Goal: Transaction & Acquisition: Book appointment/travel/reservation

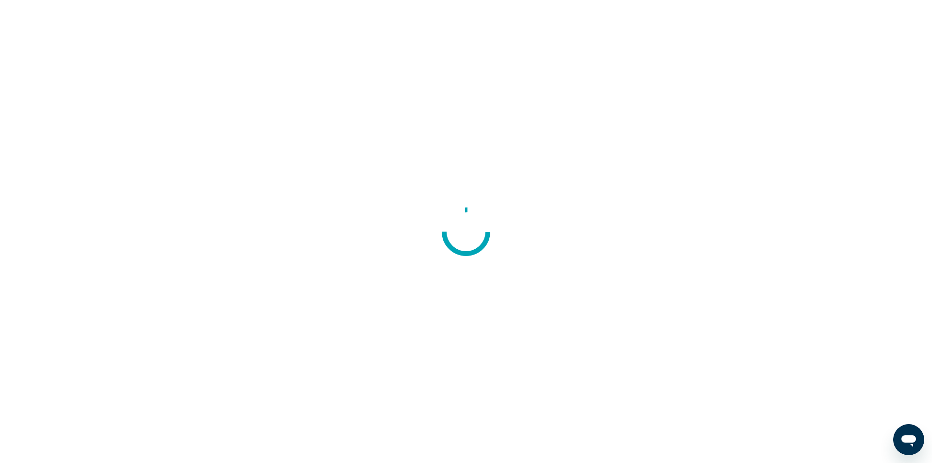
click at [375, 113] on div at bounding box center [466, 231] width 932 height 463
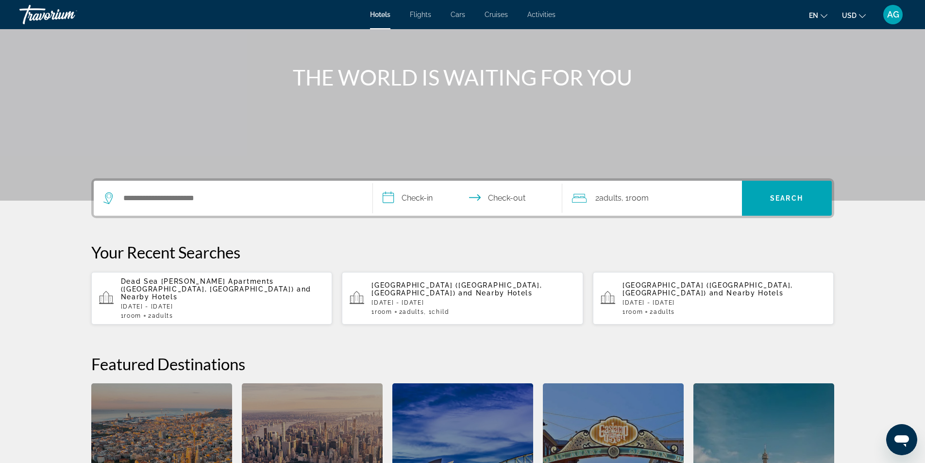
scroll to position [97, 0]
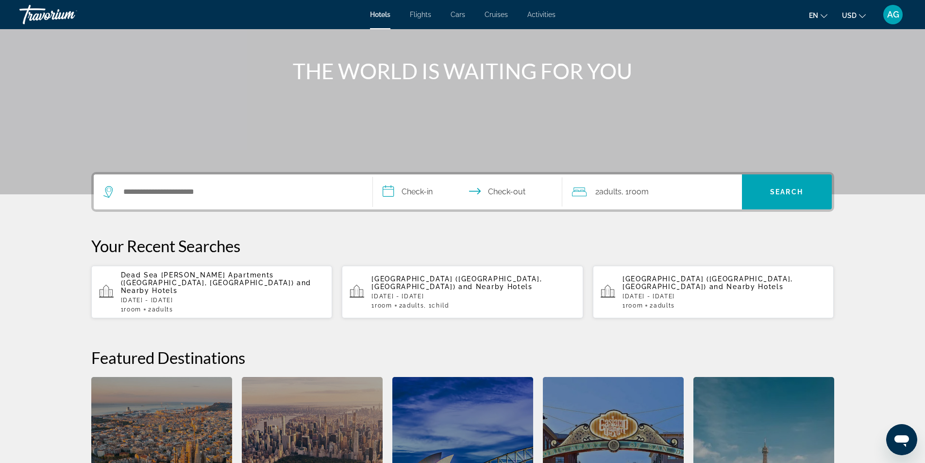
click at [261, 283] on p "Dead Sea Yehuda Apartments (Arad, IL) and Nearby Hotels" at bounding box center [223, 282] width 204 height 23
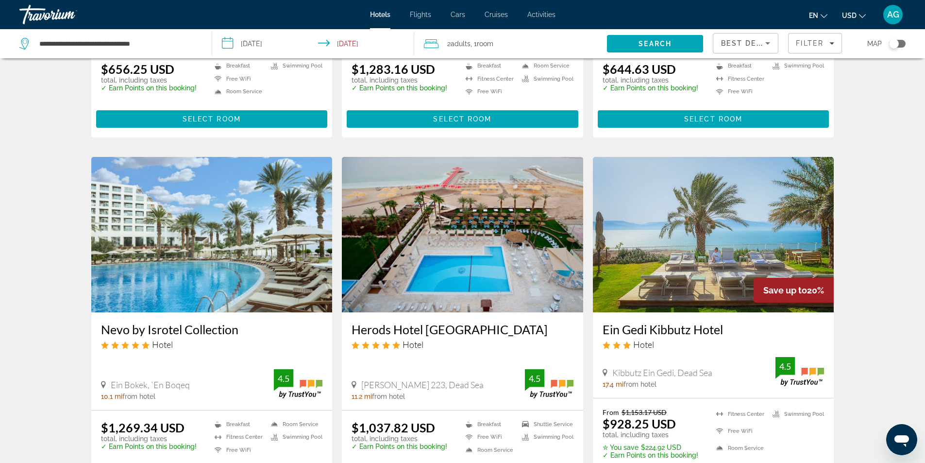
scroll to position [1068, 0]
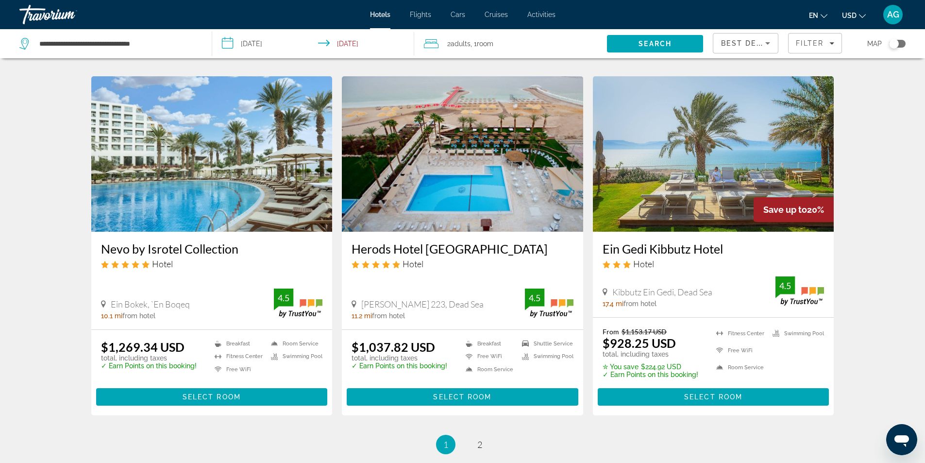
drag, startPoint x: 94, startPoint y: 234, endPoint x: 243, endPoint y: 232, distance: 149.5
click at [243, 232] on div "Nevo by Isrotel Collection Hotel Ein Bokek, `En Boqeq 10.1 mi from hotel 4.5" at bounding box center [211, 280] width 241 height 97
copy h3 "Nevo by Isrotel Collection"
click at [458, 262] on div "Herods Hotel Dead Sea Hotel Neve Zohar 223, Dead Sea 11.2 mi from hotel 4.5" at bounding box center [462, 280] width 241 height 97
drag, startPoint x: 344, startPoint y: 233, endPoint x: 497, endPoint y: 229, distance: 152.9
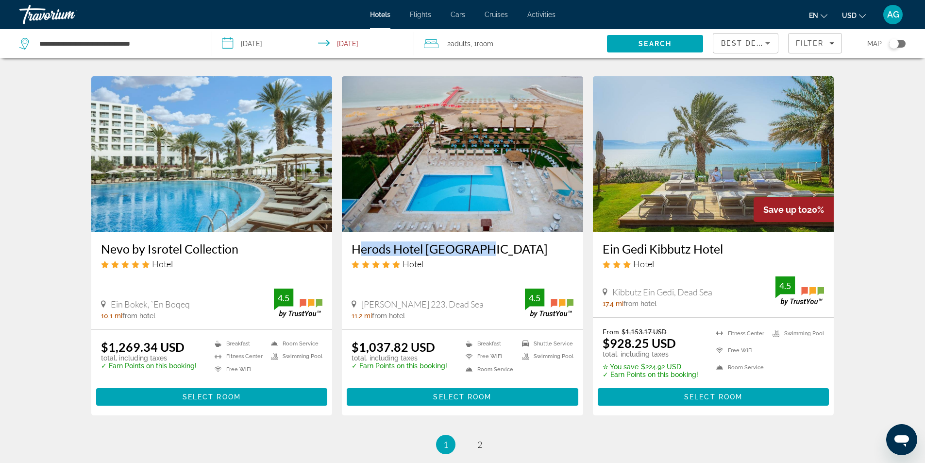
click at [497, 232] on div "Herods Hotel Dead Sea Hotel Neve Zohar 223, Dead Sea 11.2 mi from hotel 4.5" at bounding box center [462, 280] width 241 height 97
copy h3 "Herods Hotel Dead Sea"
click at [421, 194] on img "Main content" at bounding box center [462, 153] width 241 height 155
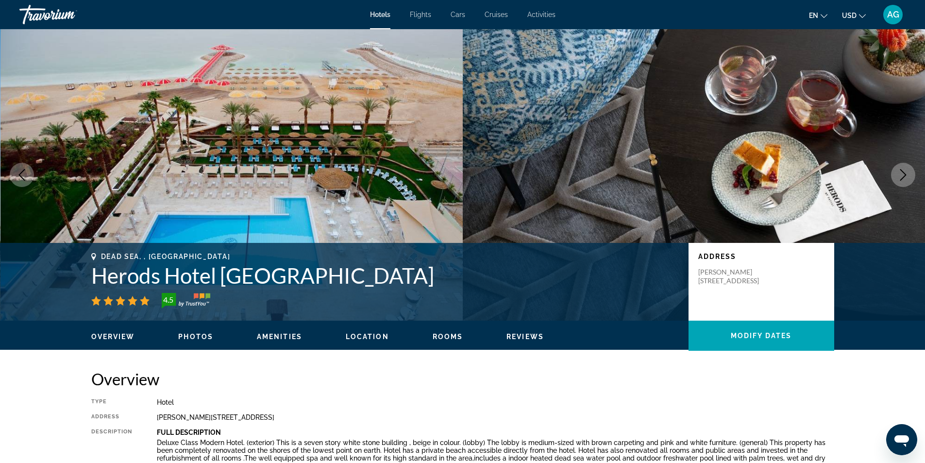
click at [905, 177] on icon "Next image" at bounding box center [903, 175] width 12 height 12
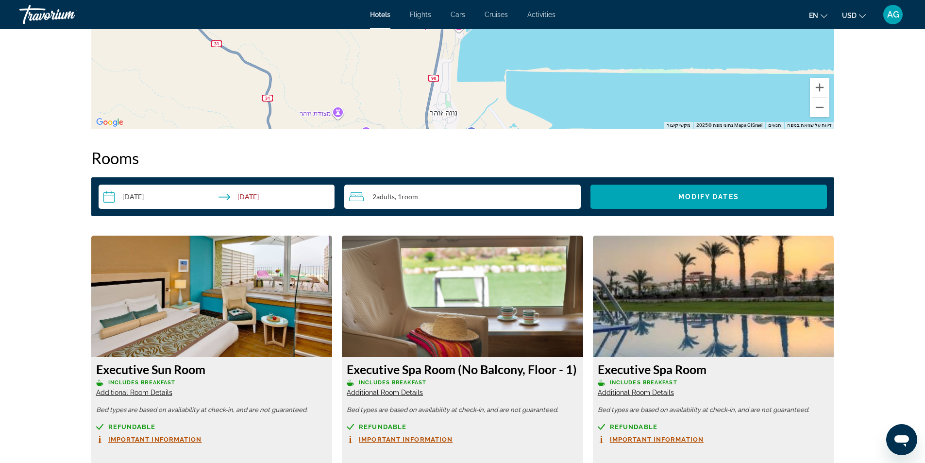
scroll to position [1214, 0]
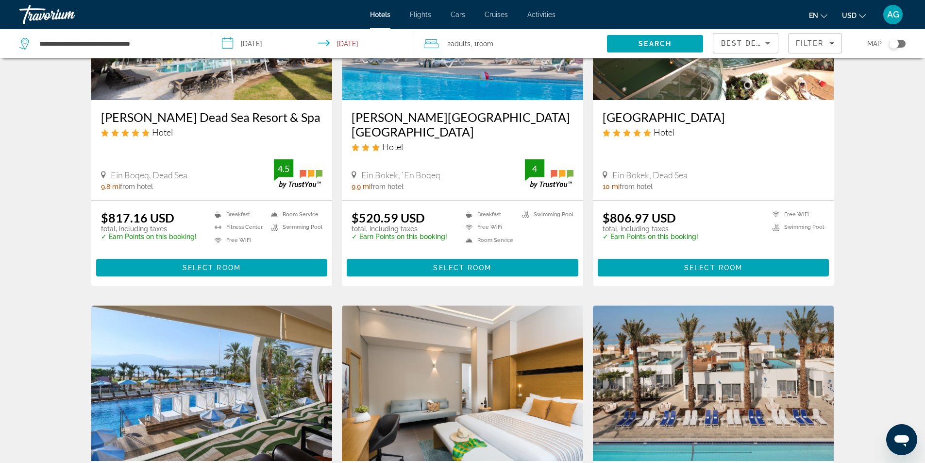
scroll to position [680, 0]
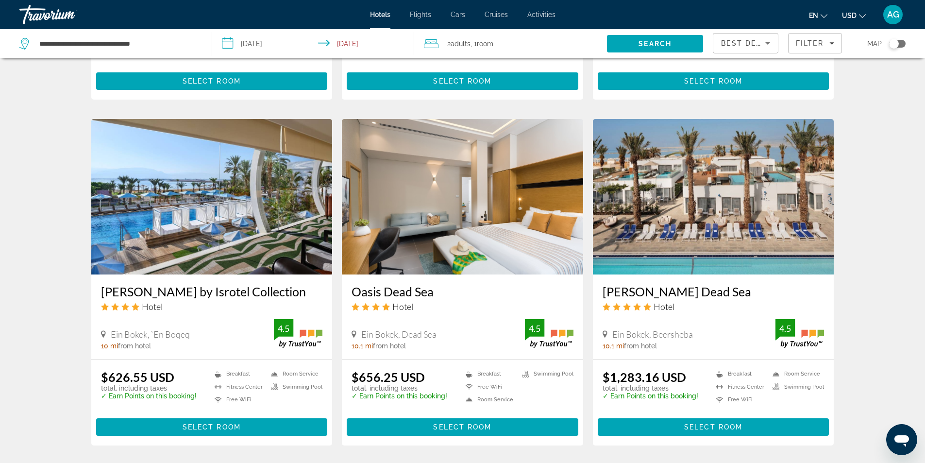
drag, startPoint x: 599, startPoint y: 277, endPoint x: 784, endPoint y: 278, distance: 185.9
click at [784, 278] on div "Herbert Samuel Milos Dead Sea Hotel Ein Bokek, Beersheba 10.1 mi from hotel 4.5" at bounding box center [713, 316] width 241 height 85
copy h3 "Herbert Samuel Milos Dead Sea"
click at [895, 281] on div "Hotel Search Results - 19 places to spend your time Dead Sea Yehuda Apartments …" at bounding box center [462, 109] width 925 height 1442
click at [492, 301] on div "Oasis Dead Sea Hotel" at bounding box center [462, 301] width 222 height 35
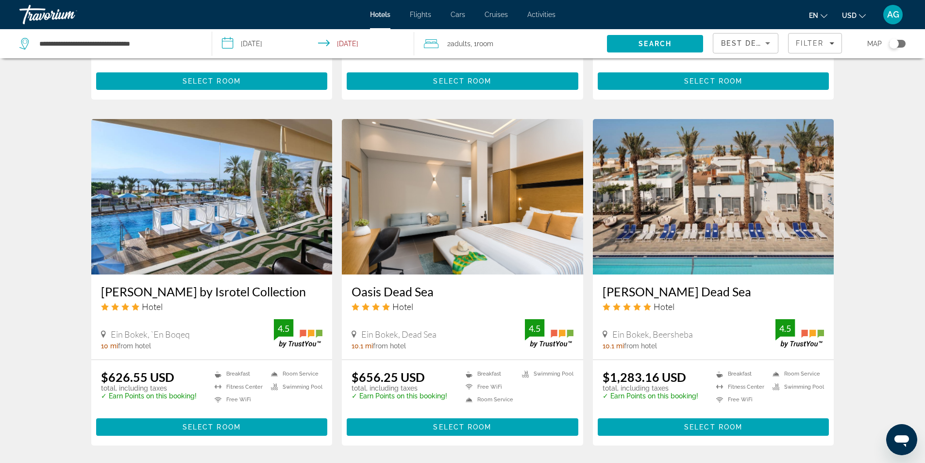
drag, startPoint x: 343, startPoint y: 276, endPoint x: 439, endPoint y: 270, distance: 96.3
click at [439, 274] on div "Oasis Dead Sea Hotel Ein Bokek, Dead Sea 10.1 mi from hotel 4.5" at bounding box center [462, 316] width 241 height 85
copy h3 "Oasis Dead Sea"
click at [729, 319] on div "Ein Bokek, Beersheba 10.1 mi from hotel 4.5" at bounding box center [713, 334] width 222 height 31
drag, startPoint x: 609, startPoint y: 364, endPoint x: 688, endPoint y: 362, distance: 79.2
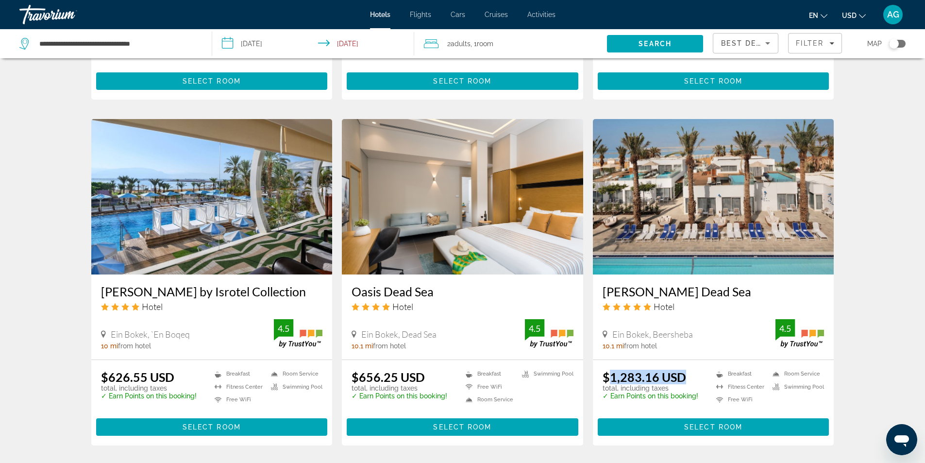
click at [688, 369] on div "$1,283.16 USD total, including taxes" at bounding box center [650, 380] width 96 height 22
drag, startPoint x: 647, startPoint y: 361, endPoint x: 14, endPoint y: 293, distance: 636.6
click at [14, 293] on div "Hotel Search Results - 19 places to spend your time Dead Sea Yehuda Apartments …" at bounding box center [462, 109] width 925 height 1442
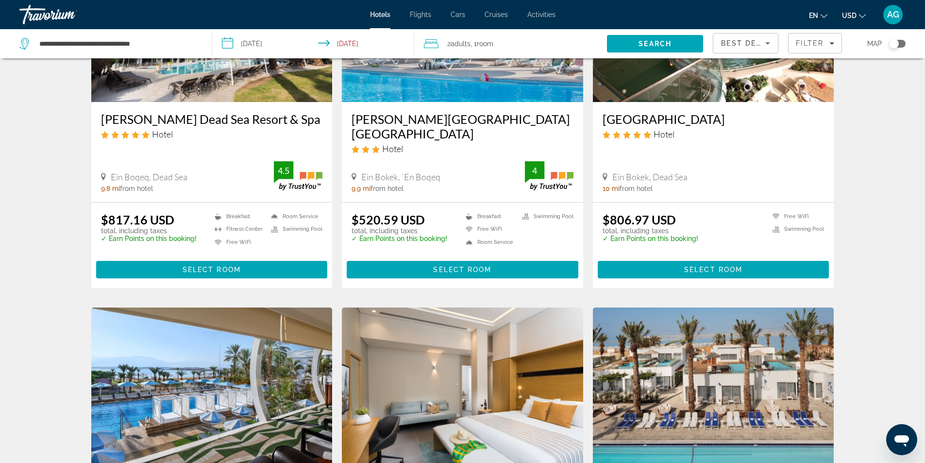
scroll to position [297, 0]
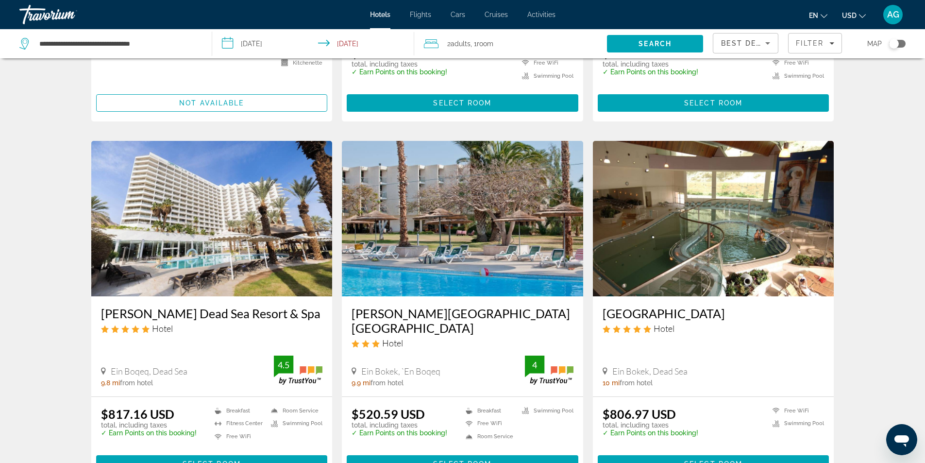
click at [455, 273] on img "Main content" at bounding box center [462, 218] width 241 height 155
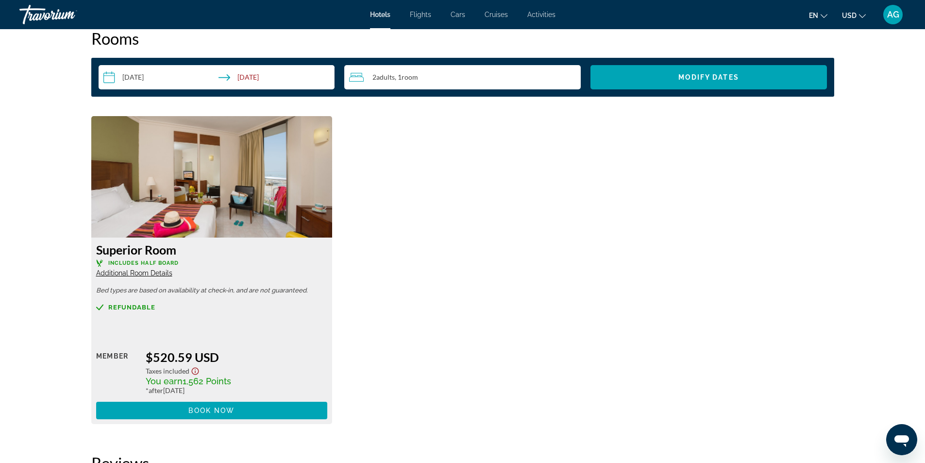
scroll to position [1262, 0]
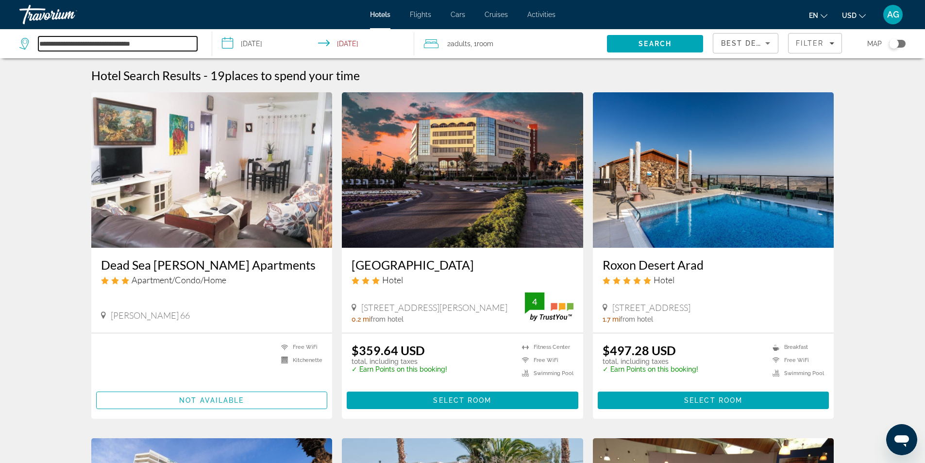
click at [174, 44] on input "**********" at bounding box center [117, 43] width 159 height 15
type input "*"
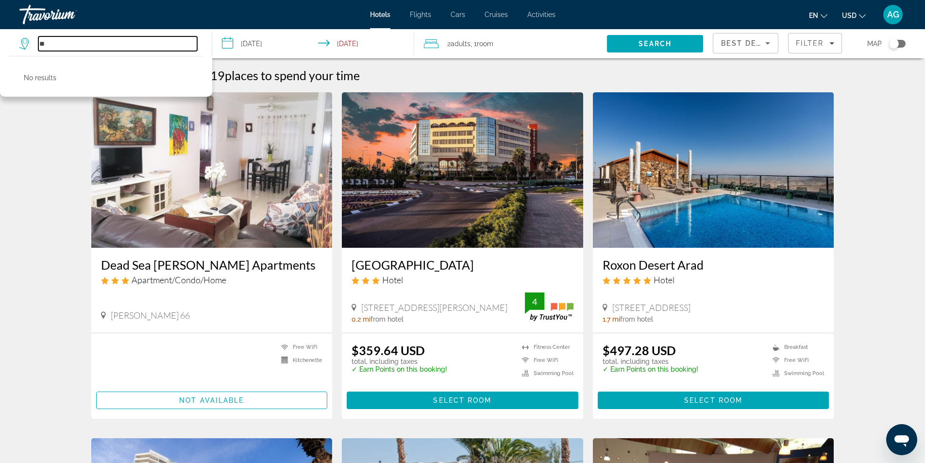
type input "*"
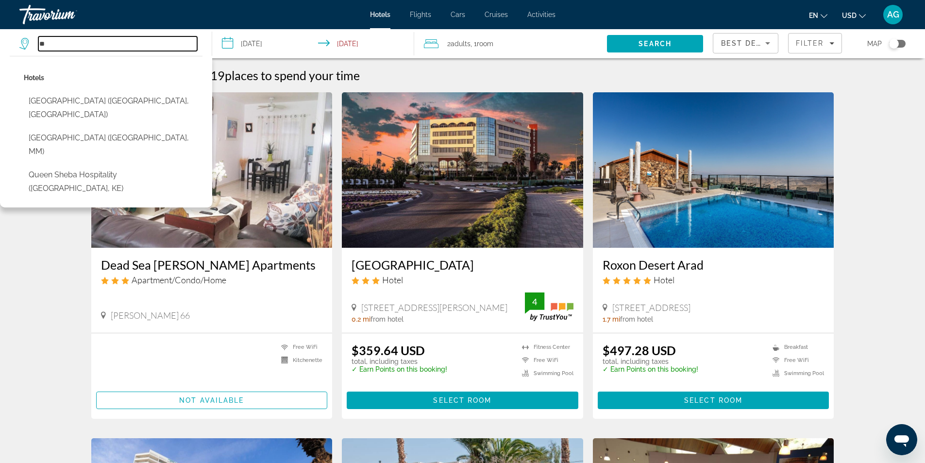
type input "*"
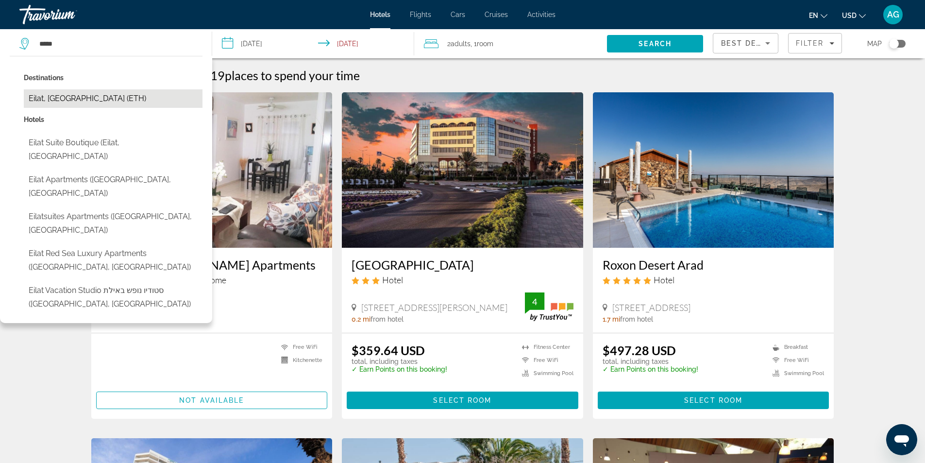
click at [80, 98] on button "Eilat, [GEOGRAPHIC_DATA] (ETH)" at bounding box center [113, 98] width 179 height 18
type input "**********"
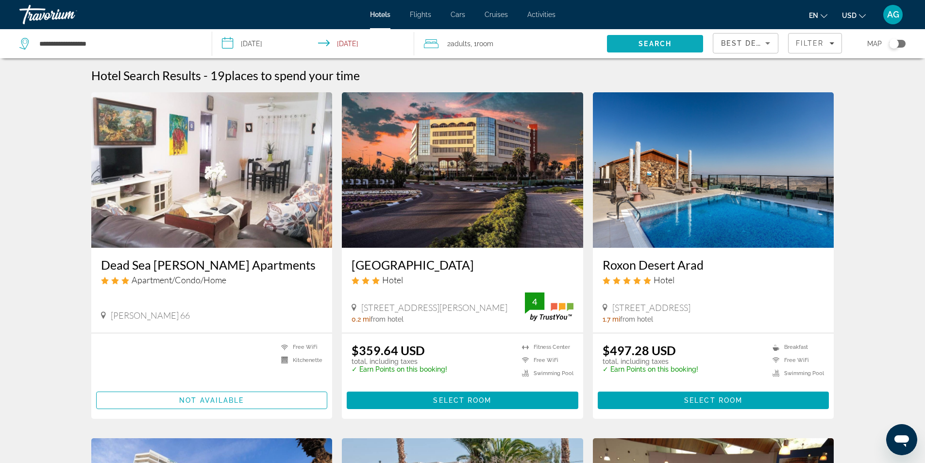
click at [666, 45] on span "Search" at bounding box center [654, 44] width 33 height 8
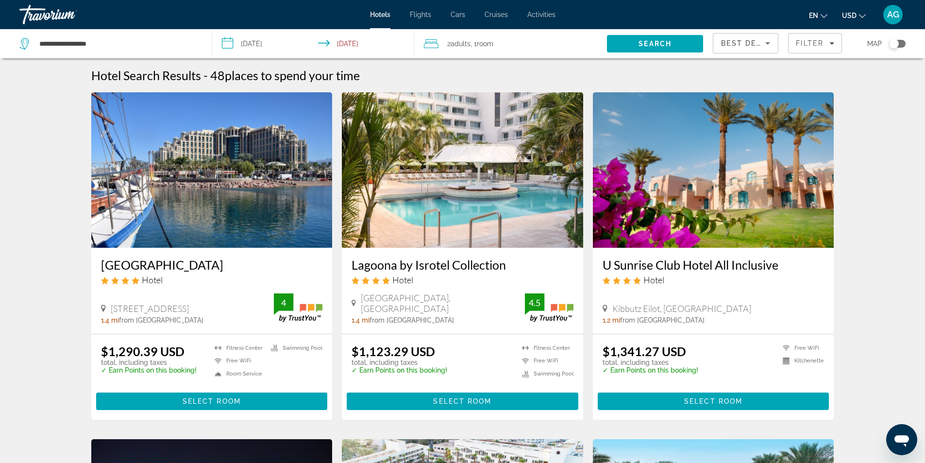
click at [202, 229] on img "Main content" at bounding box center [211, 169] width 241 height 155
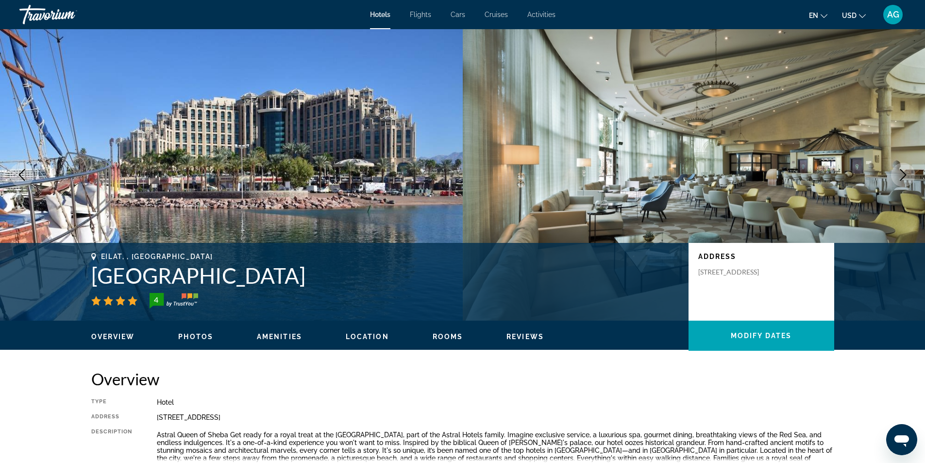
click at [902, 176] on icon "Next image" at bounding box center [903, 175] width 12 height 12
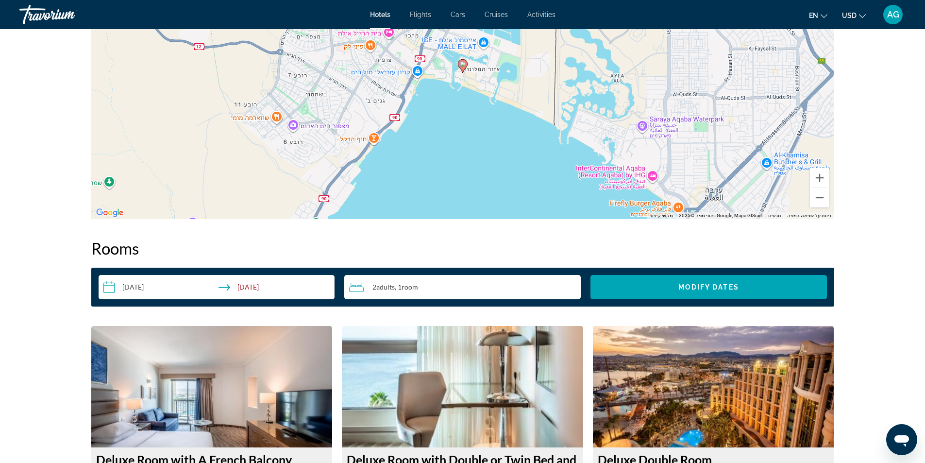
scroll to position [922, 0]
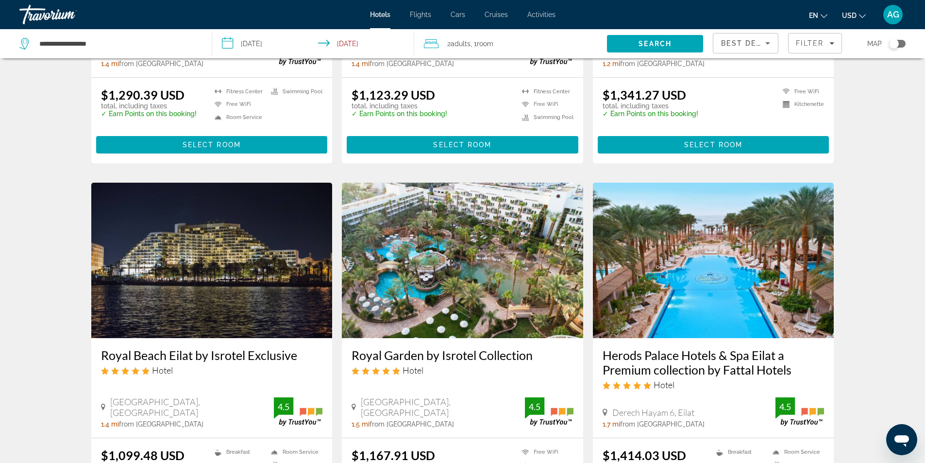
scroll to position [340, 0]
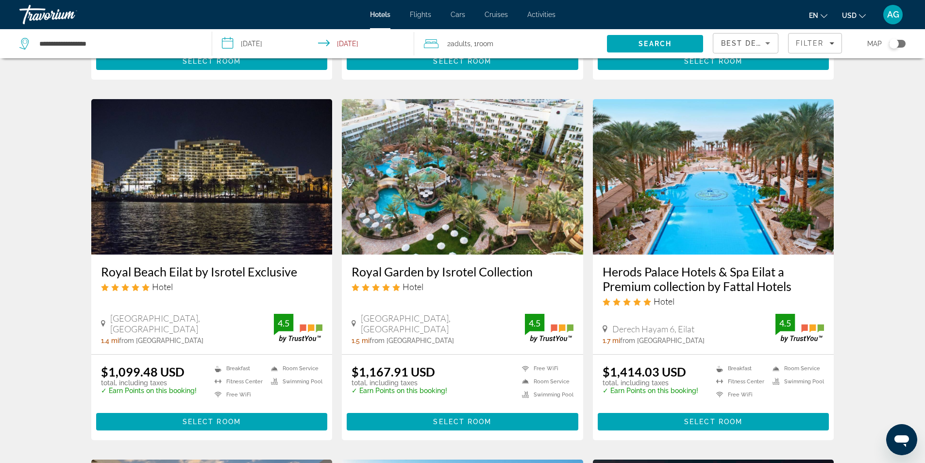
drag, startPoint x: 98, startPoint y: 272, endPoint x: 296, endPoint y: 274, distance: 197.6
click at [296, 274] on div "Royal Beach Eilat by Isrotel Exclusive Hotel North Beach, Eilat 1.4 mi from Eil…" at bounding box center [211, 304] width 241 height 100
copy h3 "Royal Beach Eilat by Isrotel Exclusive"
click at [44, 183] on div "Hotel Search Results - 48 places to spend your time Queen of Sheba Eilat Hotel …" at bounding box center [462, 451] width 925 height 1447
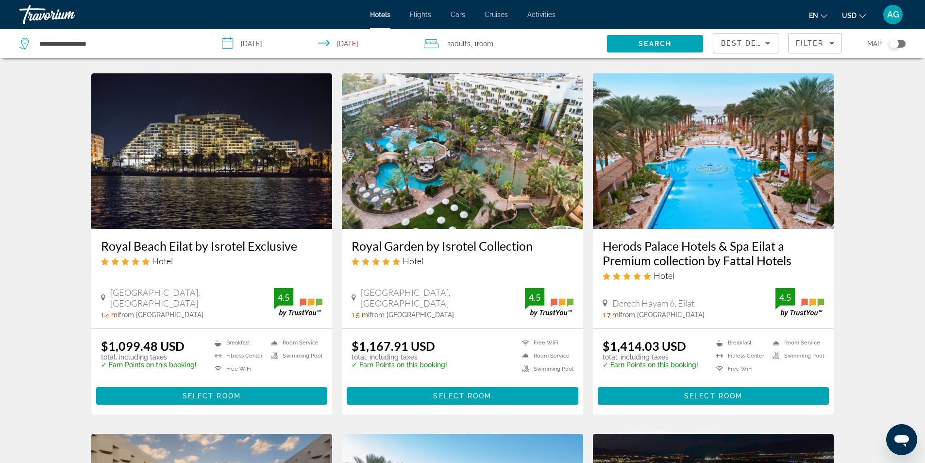
scroll to position [388, 0]
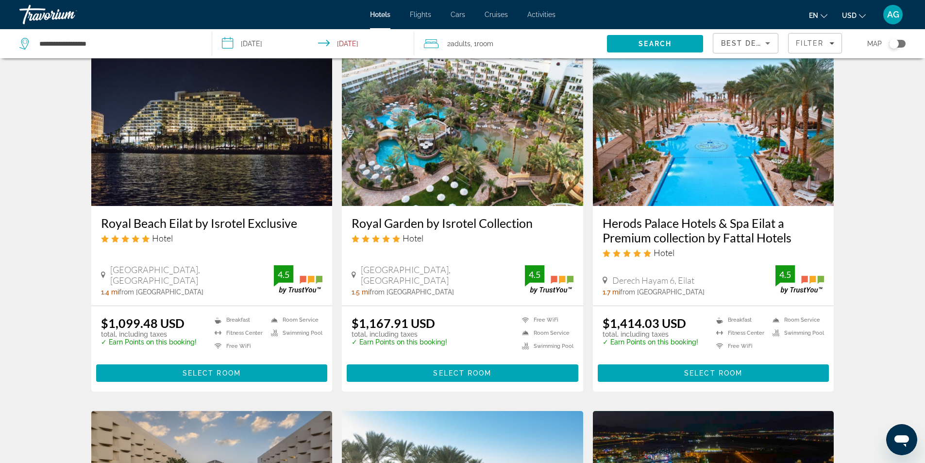
click at [196, 186] on img "Main content" at bounding box center [211, 127] width 241 height 155
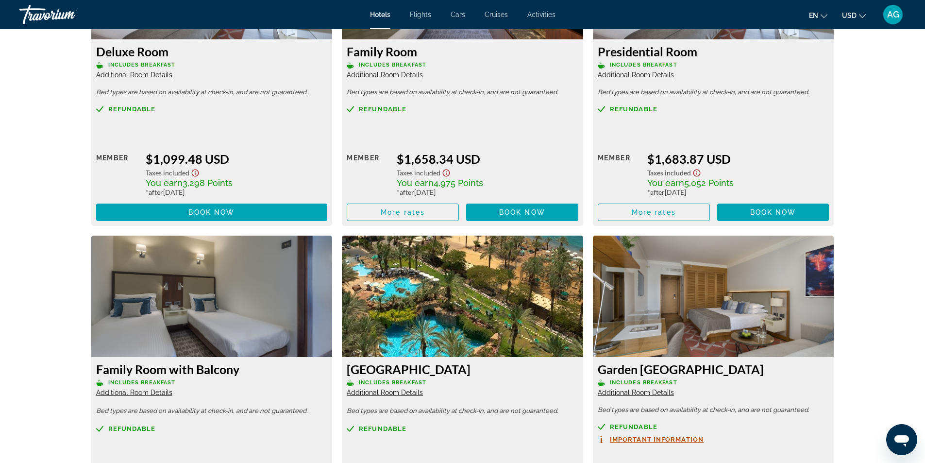
scroll to position [1359, 0]
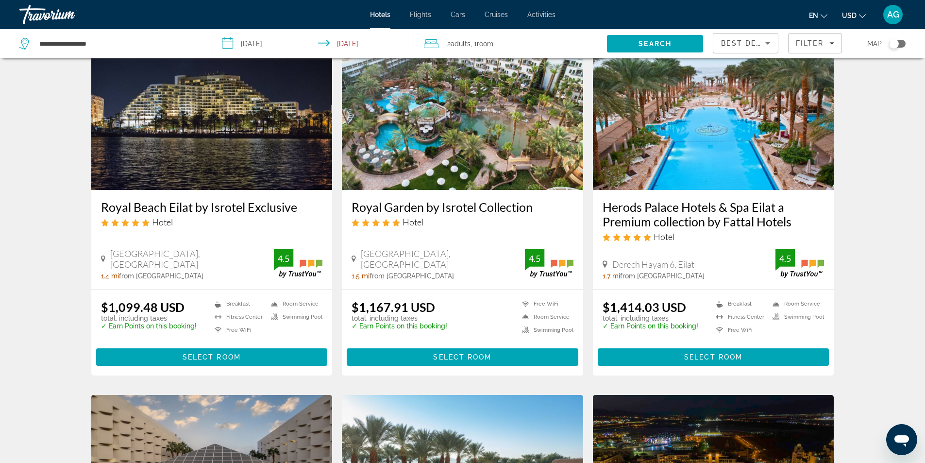
scroll to position [340, 0]
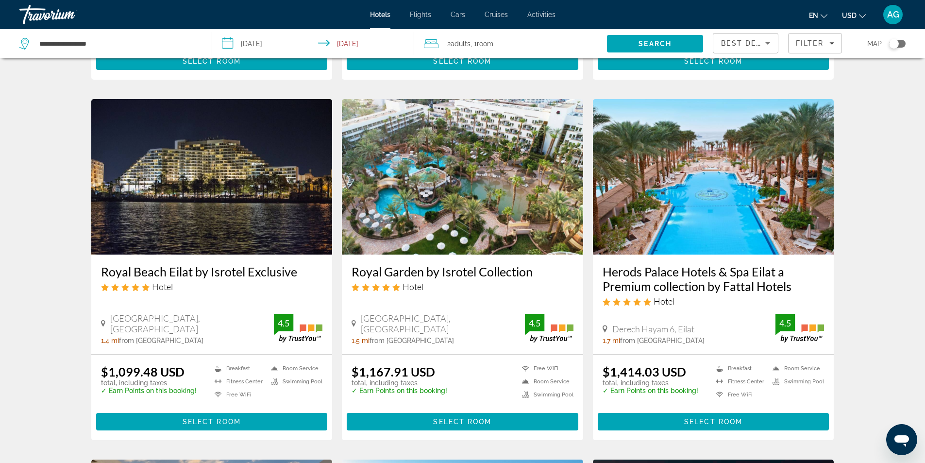
drag, startPoint x: 348, startPoint y: 270, endPoint x: 538, endPoint y: 274, distance: 190.8
click at [538, 274] on div "Royal Garden by Isrotel Collection Hotel North Beach, Eilat 1.5 mi from Eilat c…" at bounding box center [462, 304] width 241 height 100
copy h3 "Royal Garden by Isrotel Collection"
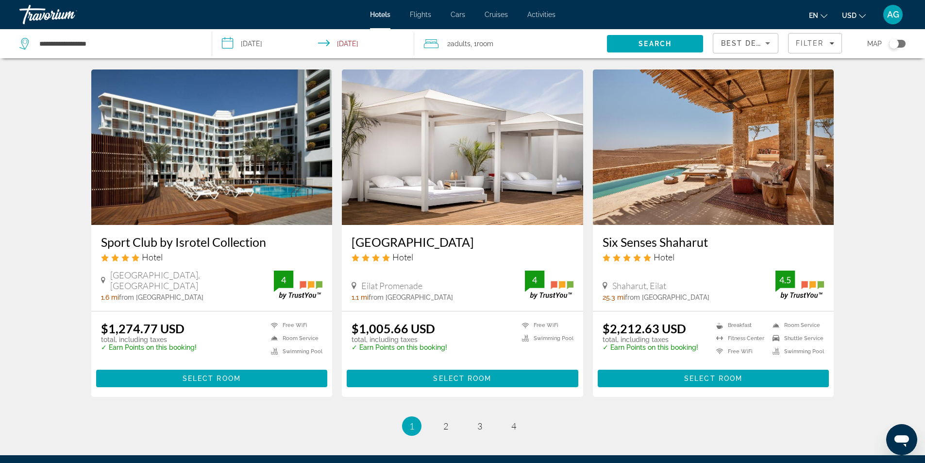
scroll to position [1116, 0]
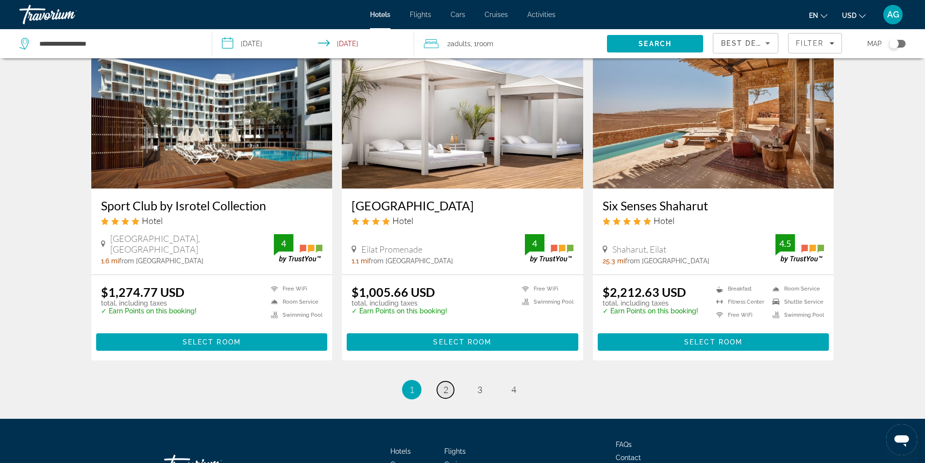
click at [439, 387] on link "page 2" at bounding box center [445, 389] width 17 height 17
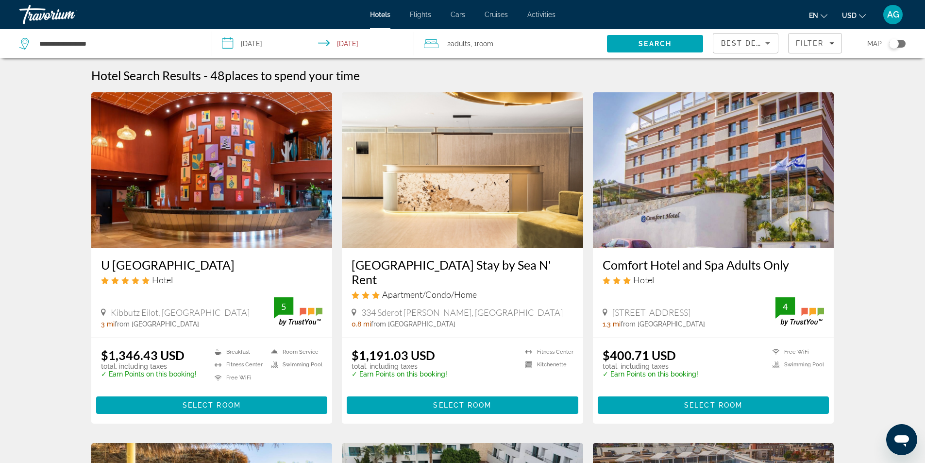
click at [769, 41] on icon "Sort by" at bounding box center [768, 43] width 12 height 12
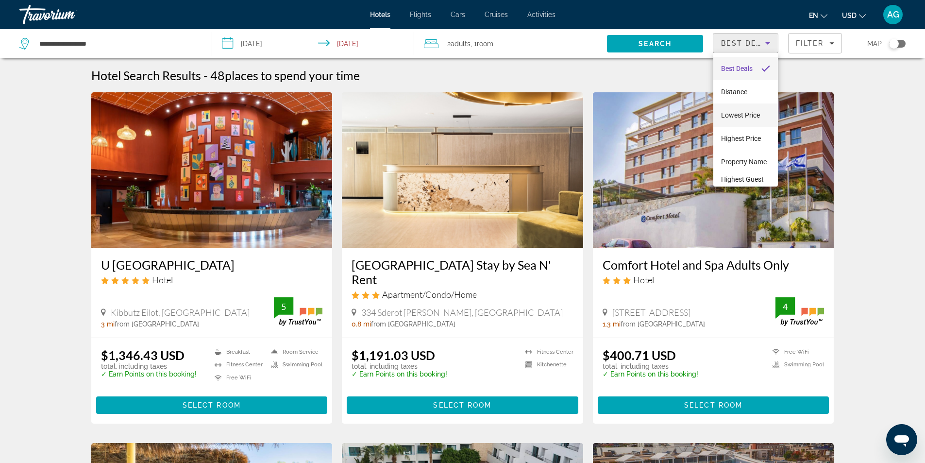
click at [751, 112] on span "Lowest Price" at bounding box center [740, 115] width 39 height 8
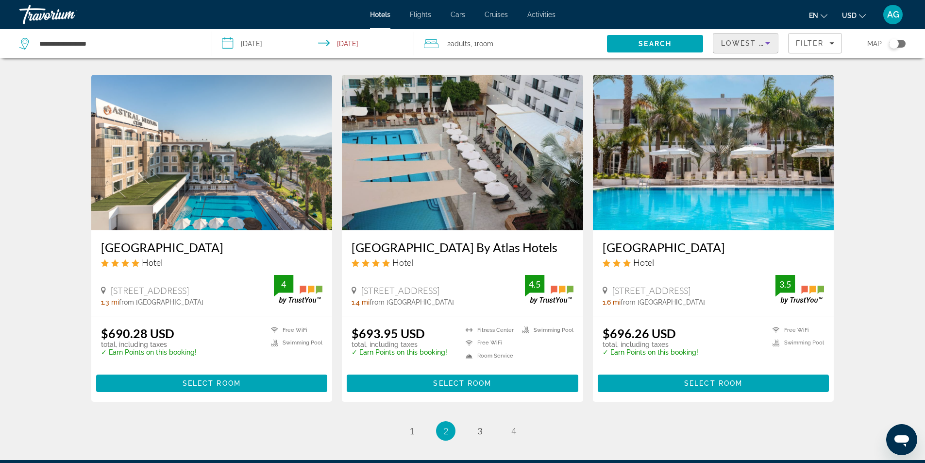
scroll to position [1171, 0]
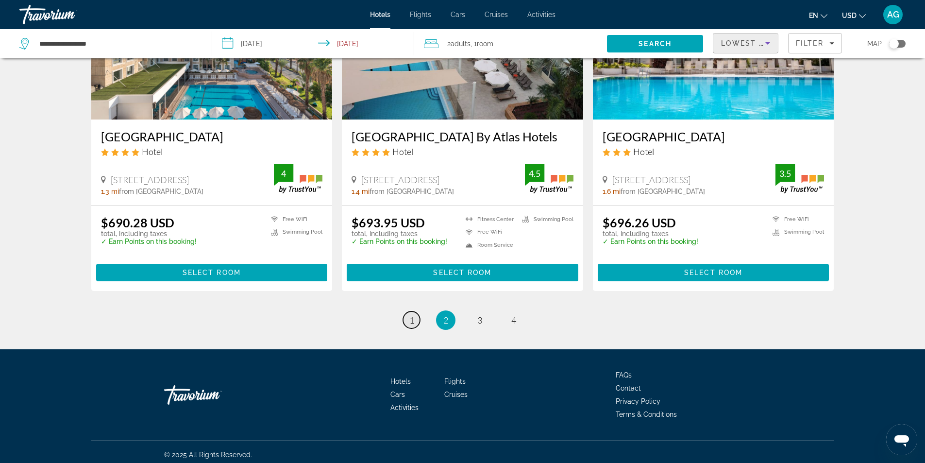
click at [410, 318] on span "1" at bounding box center [411, 320] width 5 height 11
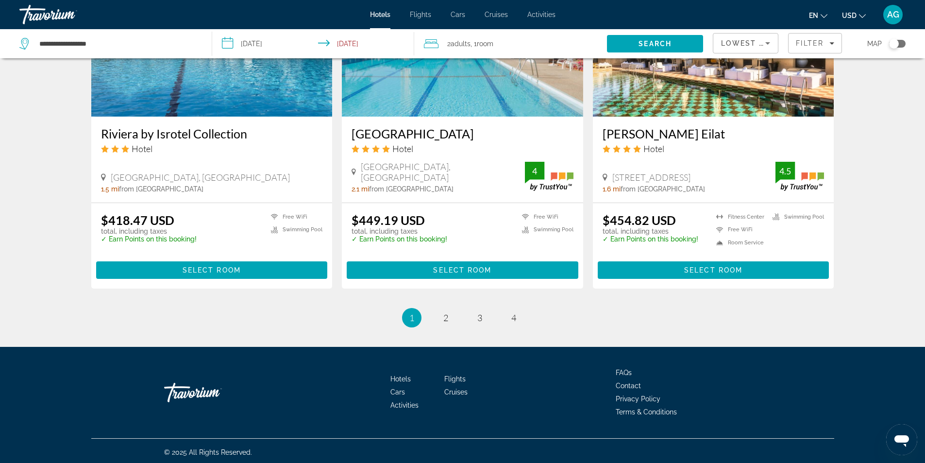
scroll to position [1175, 0]
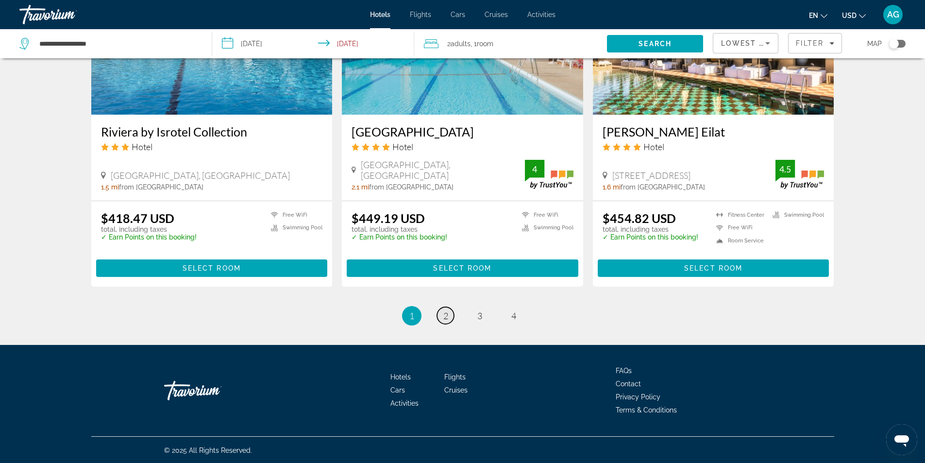
click at [445, 317] on span "2" at bounding box center [445, 315] width 5 height 11
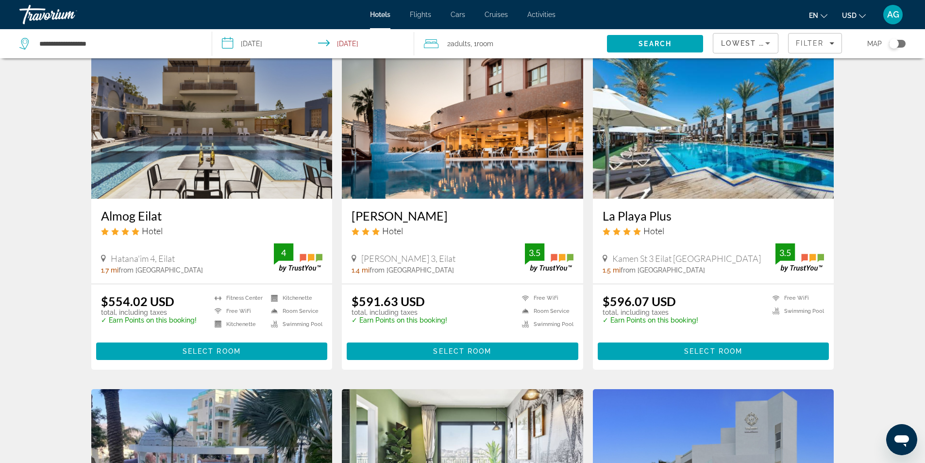
scroll to position [291, 0]
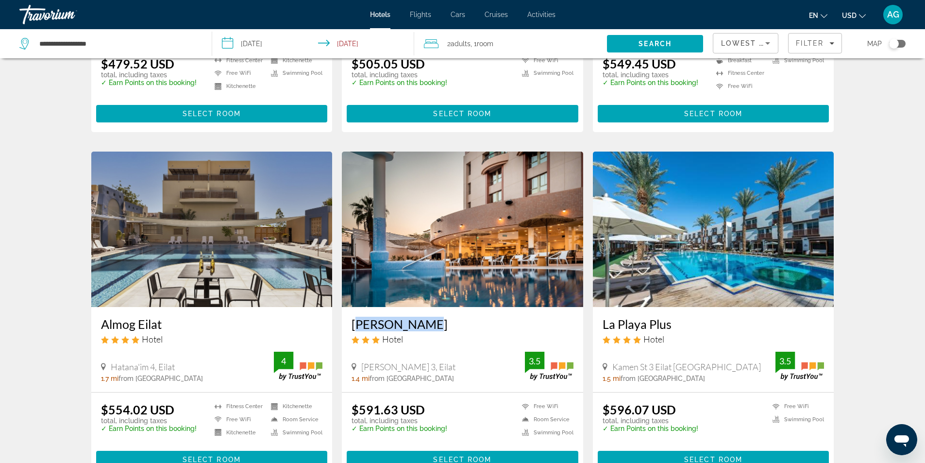
drag, startPoint x: 345, startPoint y: 321, endPoint x: 416, endPoint y: 319, distance: 71.4
click at [416, 319] on div "Jacob Eilat Hotel Hativat Hanegev 3, Eilat 1.4 mi from Eilat city center from h…" at bounding box center [462, 349] width 241 height 85
copy h3 "[PERSON_NAME]"
click at [455, 257] on img "Main content" at bounding box center [462, 228] width 241 height 155
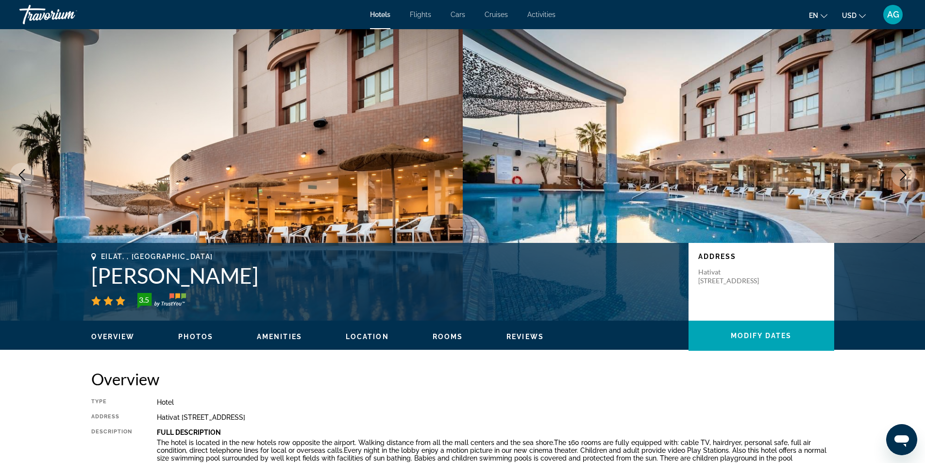
click at [903, 175] on icon "Next image" at bounding box center [903, 175] width 12 height 12
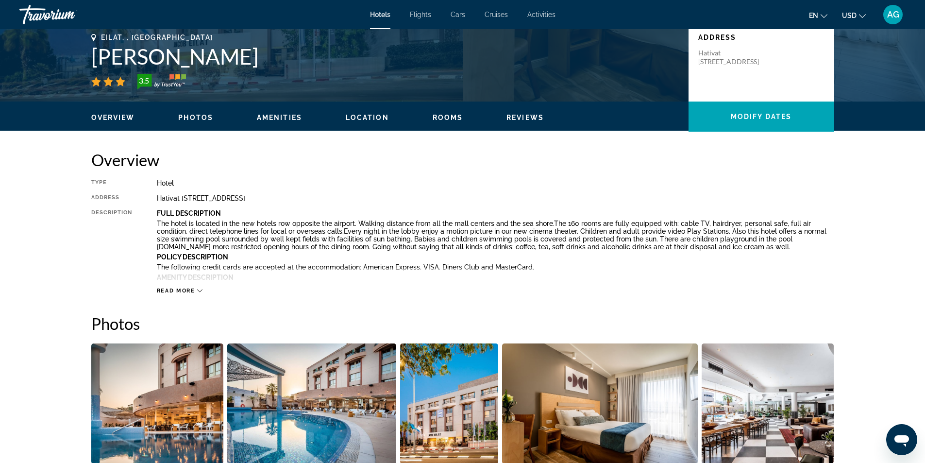
scroll to position [146, 0]
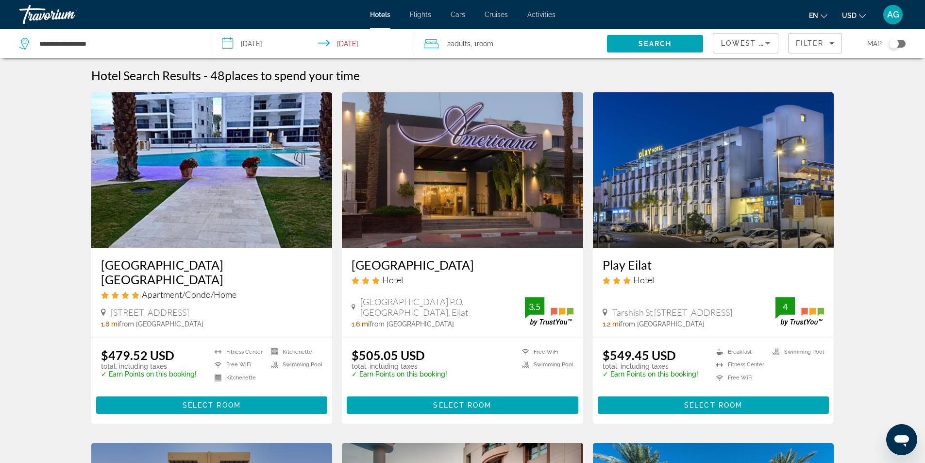
click at [822, 17] on icon "Change language" at bounding box center [823, 16] width 7 height 7
click at [771, 45] on icon "Sort by" at bounding box center [768, 43] width 12 height 12
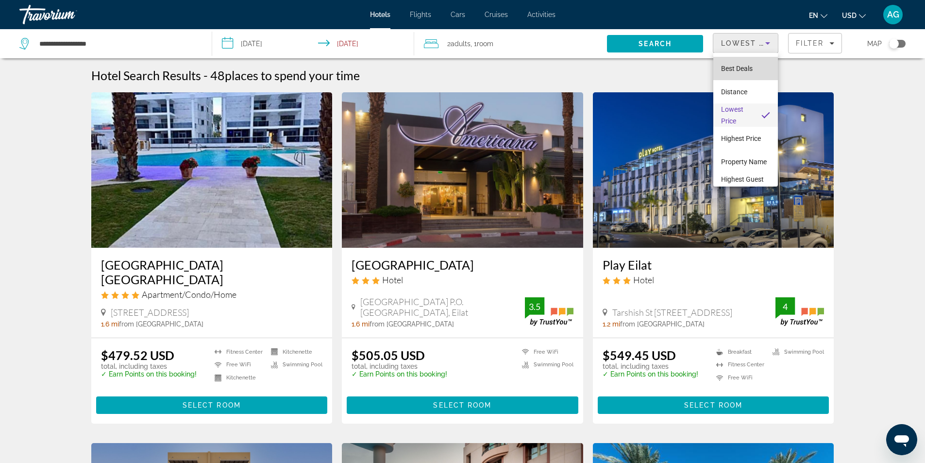
click at [748, 68] on span "Best Deals" at bounding box center [737, 69] width 32 height 8
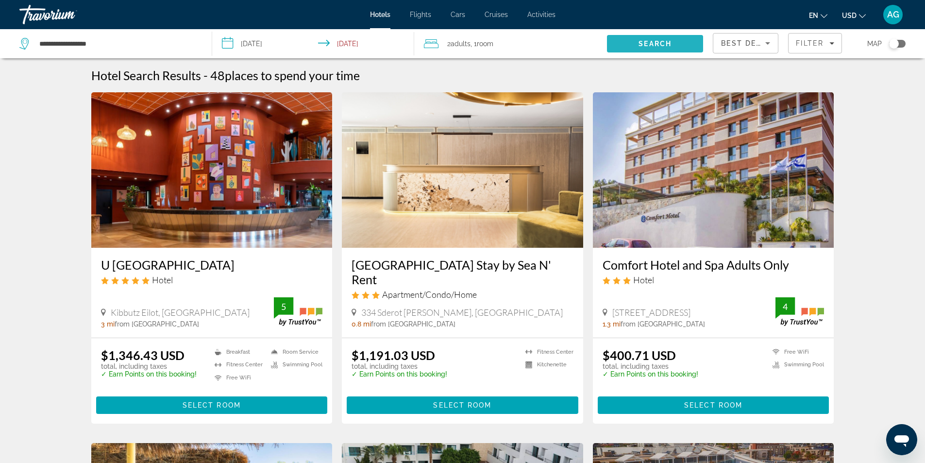
click at [671, 43] on span "Search" at bounding box center [654, 44] width 33 height 8
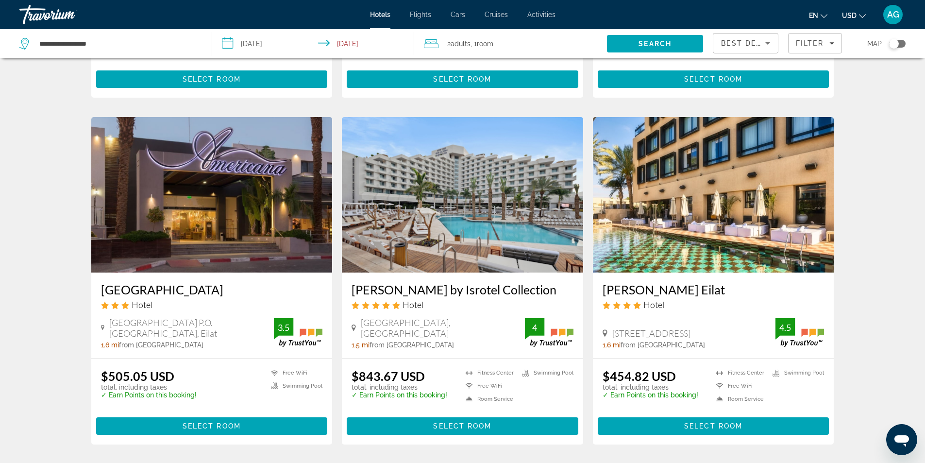
scroll to position [1019, 0]
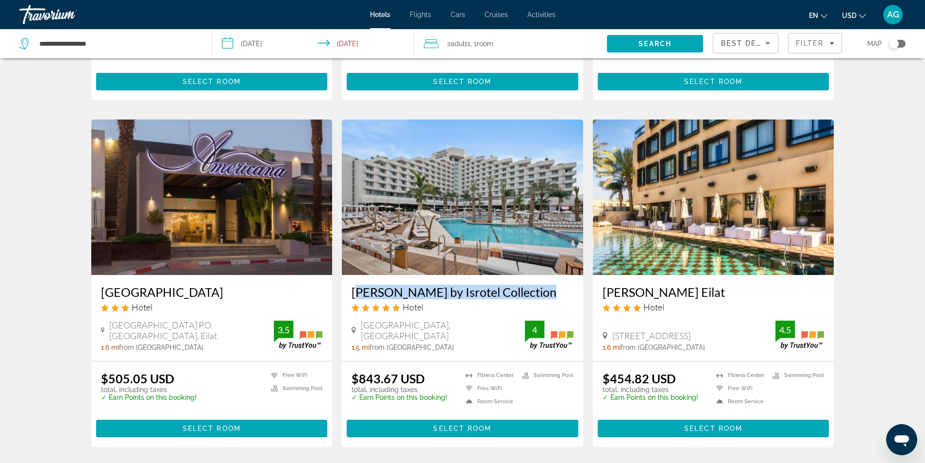
drag, startPoint x: 348, startPoint y: 288, endPoint x: 537, endPoint y: 288, distance: 188.8
click at [537, 288] on div "[PERSON_NAME] by Isrotel Collection Hotel [GEOGRAPHIC_DATA], [GEOGRAPHIC_DATA] …" at bounding box center [462, 318] width 241 height 86
copy h3 "[PERSON_NAME] by Isrotel Collection"
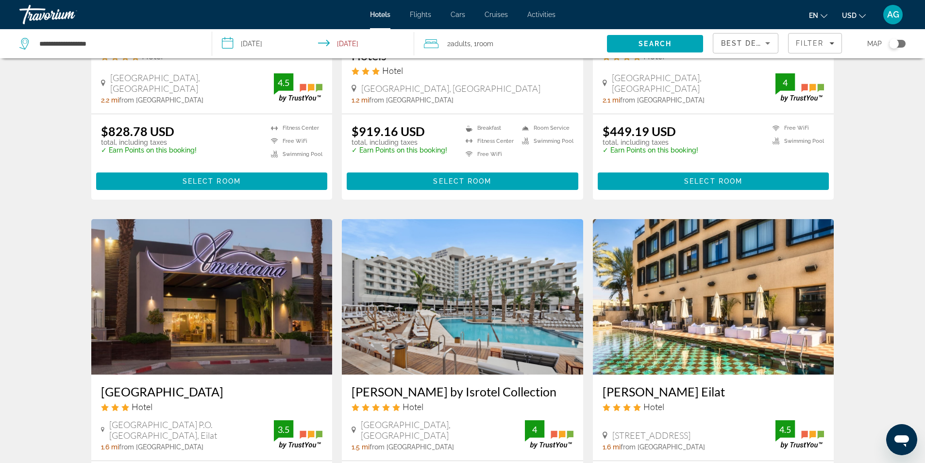
scroll to position [1116, 0]
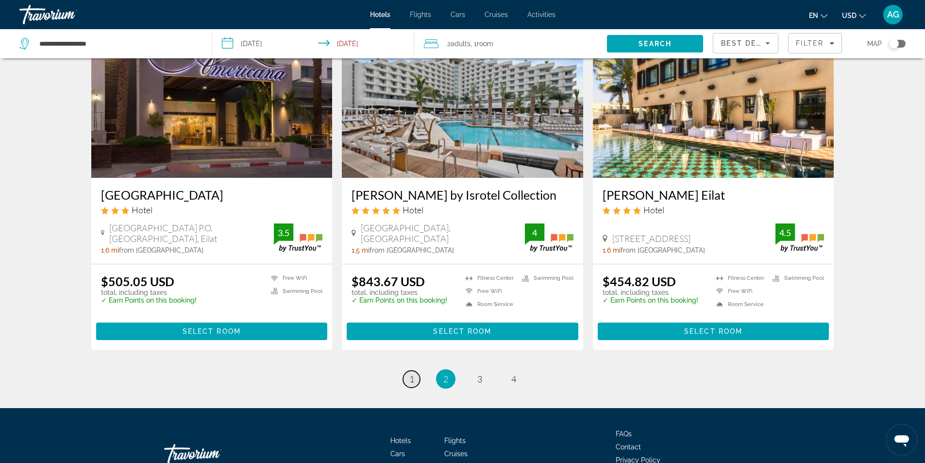
click at [407, 371] on link "page 1" at bounding box center [411, 378] width 17 height 17
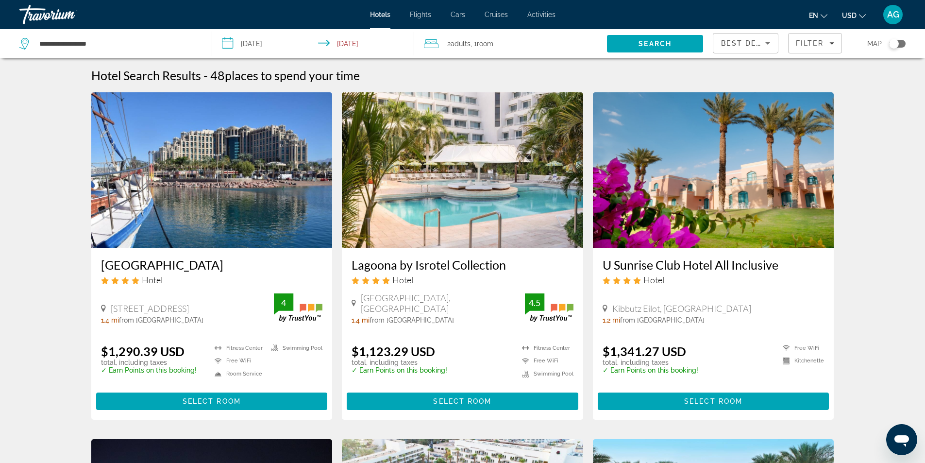
drag, startPoint x: 96, startPoint y: 266, endPoint x: 262, endPoint y: 266, distance: 165.5
click at [262, 266] on div "Queen of Sheba Eilat Hotel Hotel 8 Antib Road North Shore, Eilat 1.4 mi from Ei…" at bounding box center [211, 291] width 241 height 86
copy h3 "[GEOGRAPHIC_DATA]"
drag, startPoint x: 349, startPoint y: 263, endPoint x: 510, endPoint y: 269, distance: 161.3
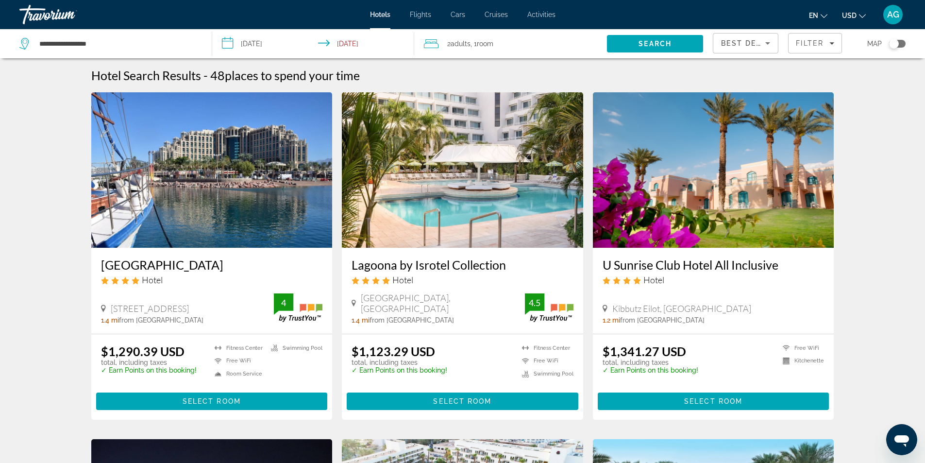
click at [510, 269] on div "Lagoona by Isrotel Collection Hotel [GEOGRAPHIC_DATA], [GEOGRAPHIC_DATA] 1.4 mi…" at bounding box center [462, 291] width 241 height 86
copy h3 "Lagoona by Isrotel Collection"
drag, startPoint x: 97, startPoint y: 266, endPoint x: 249, endPoint y: 271, distance: 151.6
click at [249, 271] on div "Queen of Sheba Eilat Hotel Hotel 8 Antib Road North Shore, Eilat 1.4 mi from Ei…" at bounding box center [211, 291] width 241 height 86
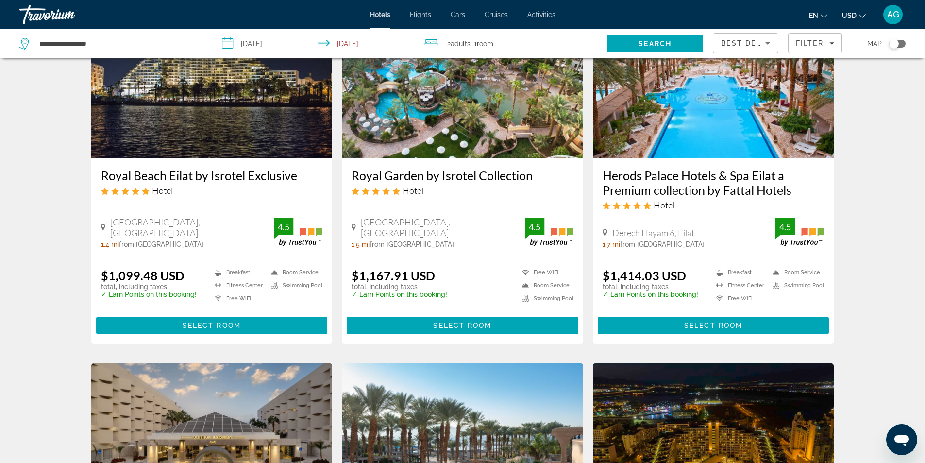
scroll to position [437, 0]
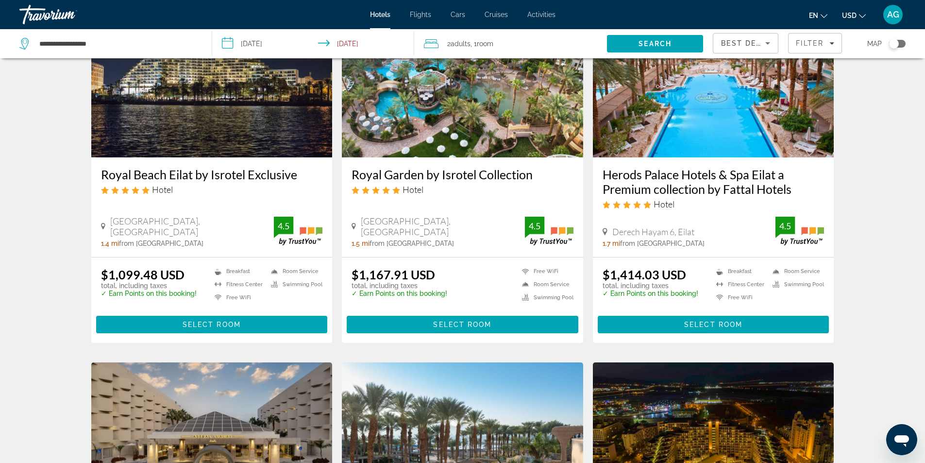
click at [483, 146] on img "Main content" at bounding box center [462, 79] width 241 height 155
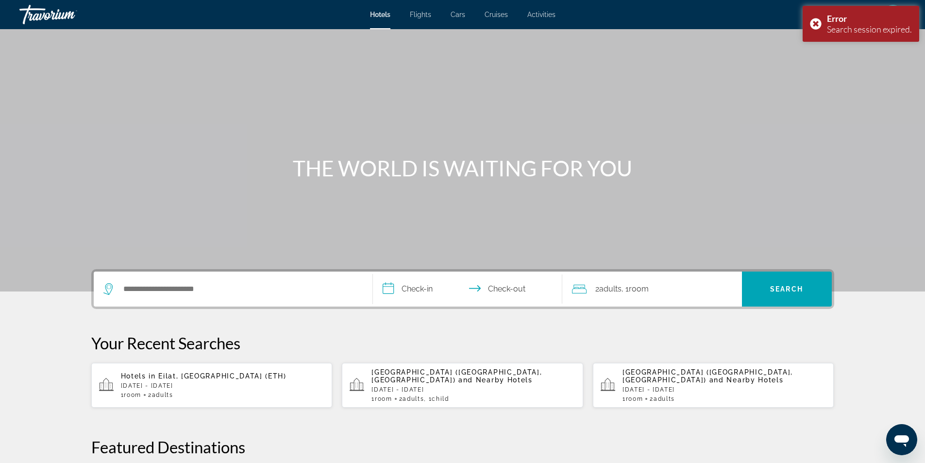
click at [224, 382] on div "Hotels in [GEOGRAPHIC_DATA], [GEOGRAPHIC_DATA] (ETH) [DATE] - [DATE] 1 Room roo…" at bounding box center [223, 385] width 204 height 26
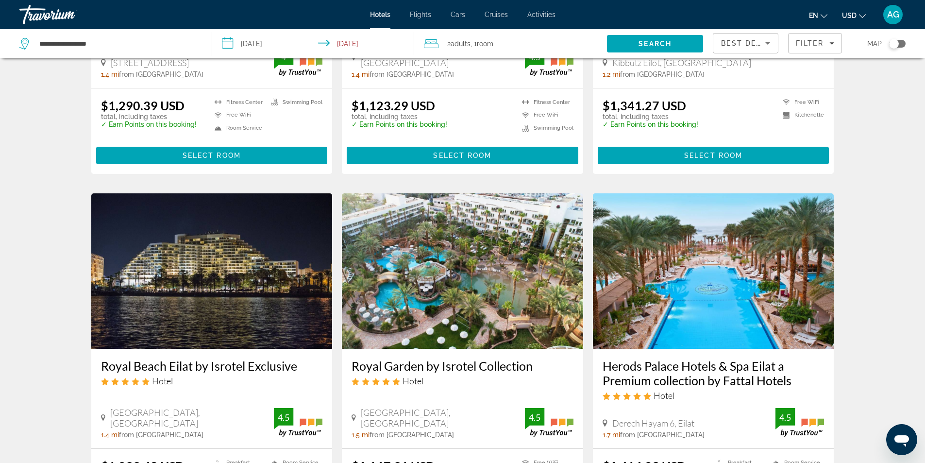
scroll to position [388, 0]
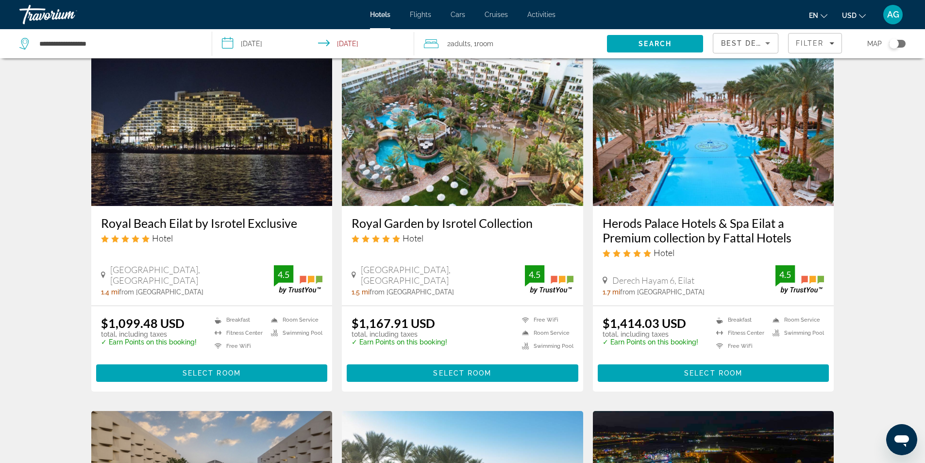
click at [464, 183] on img "Main content" at bounding box center [462, 127] width 241 height 155
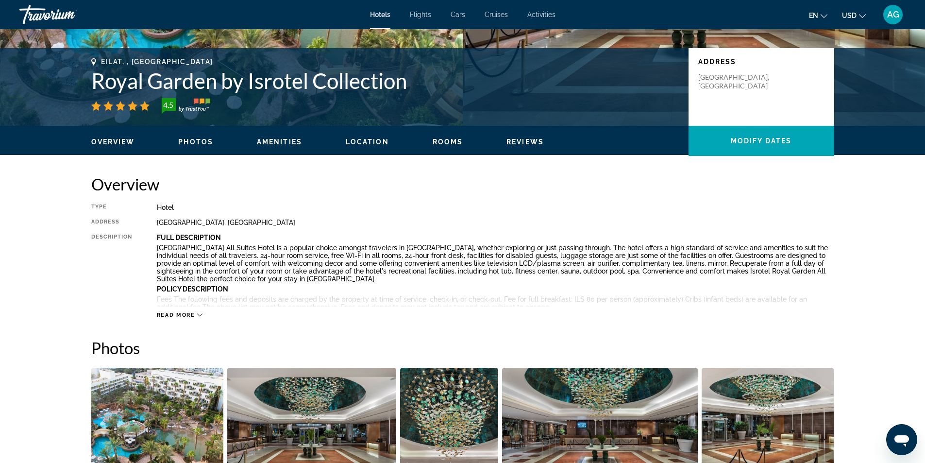
scroll to position [194, 0]
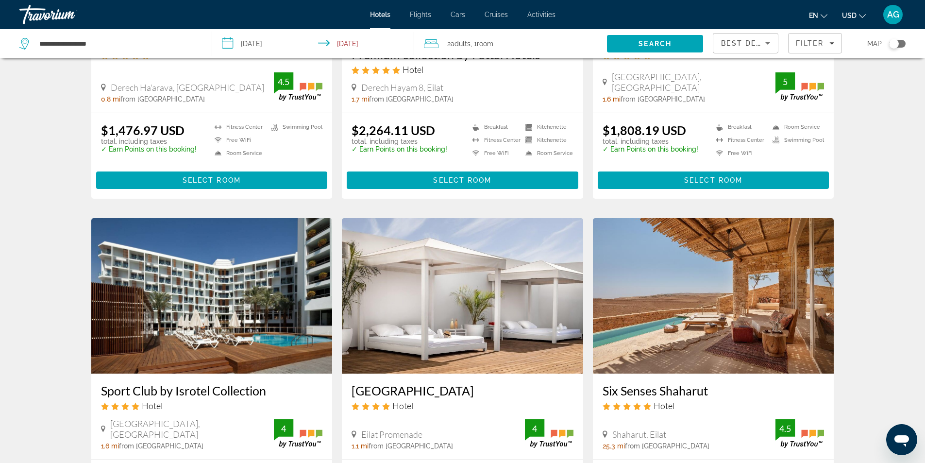
scroll to position [1019, 0]
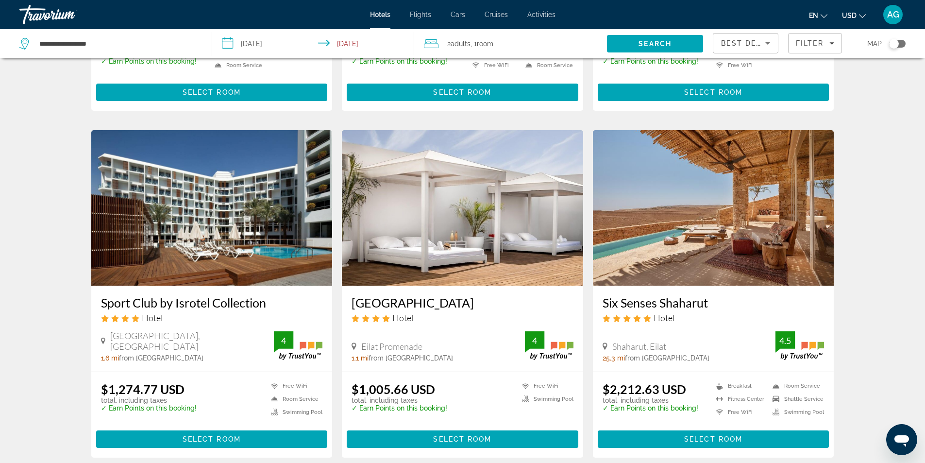
drag, startPoint x: 600, startPoint y: 302, endPoint x: 716, endPoint y: 303, distance: 116.5
click at [716, 303] on div "Six Senses Shaharut Hotel Shaharut, Eilat 25.3 mi from Eilat city center from h…" at bounding box center [713, 328] width 241 height 86
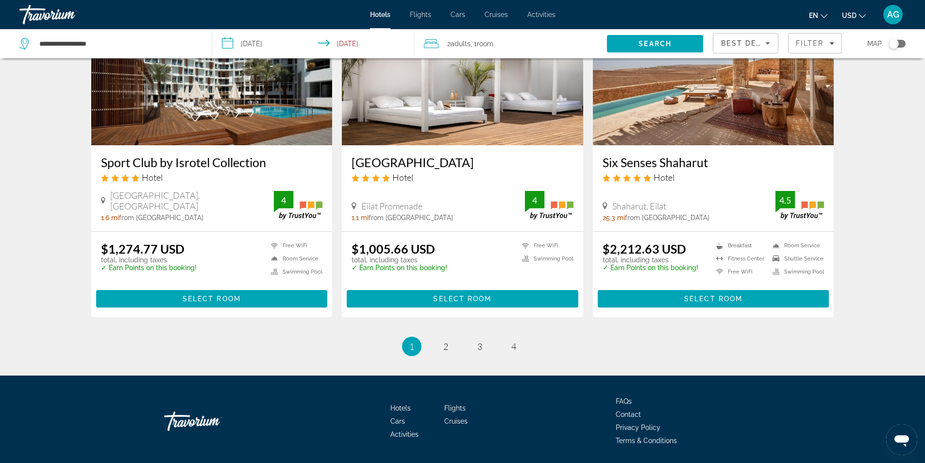
scroll to position [1165, 0]
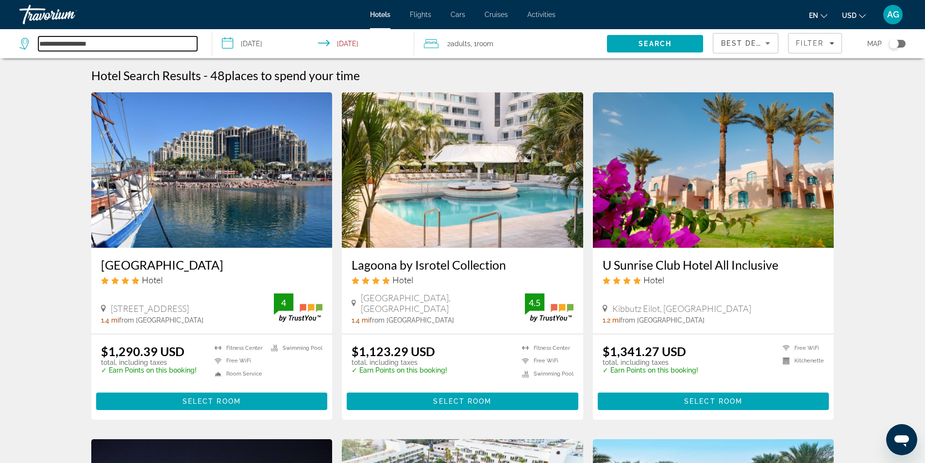
click at [111, 44] on input "**********" at bounding box center [117, 43] width 159 height 15
type input "*"
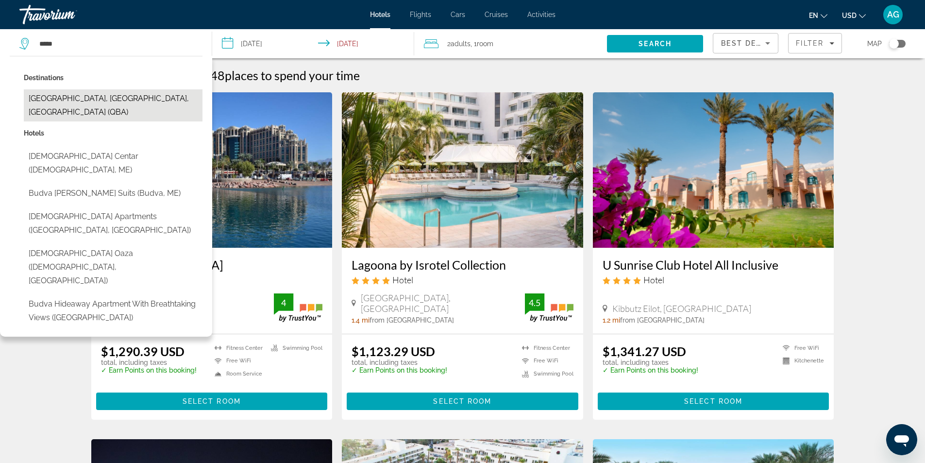
click at [135, 95] on button "[GEOGRAPHIC_DATA], [GEOGRAPHIC_DATA], [GEOGRAPHIC_DATA] (QBA)" at bounding box center [113, 105] width 179 height 32
type input "**********"
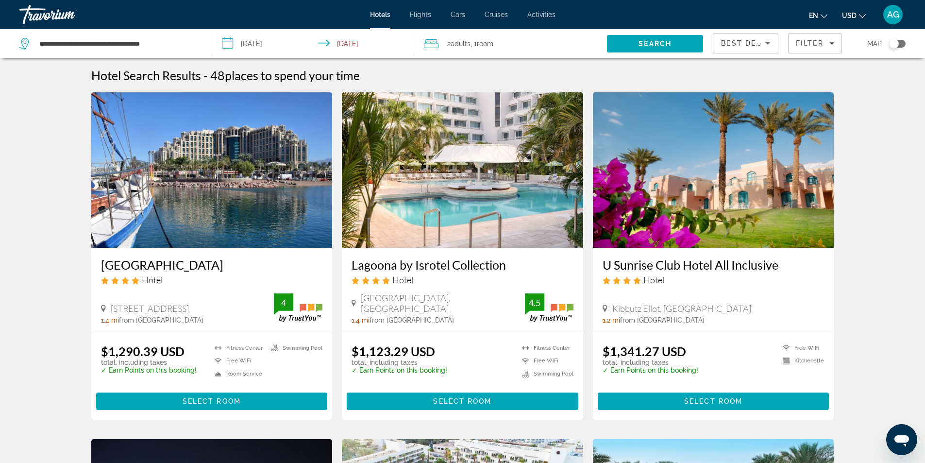
click at [333, 42] on input "**********" at bounding box center [315, 45] width 206 height 32
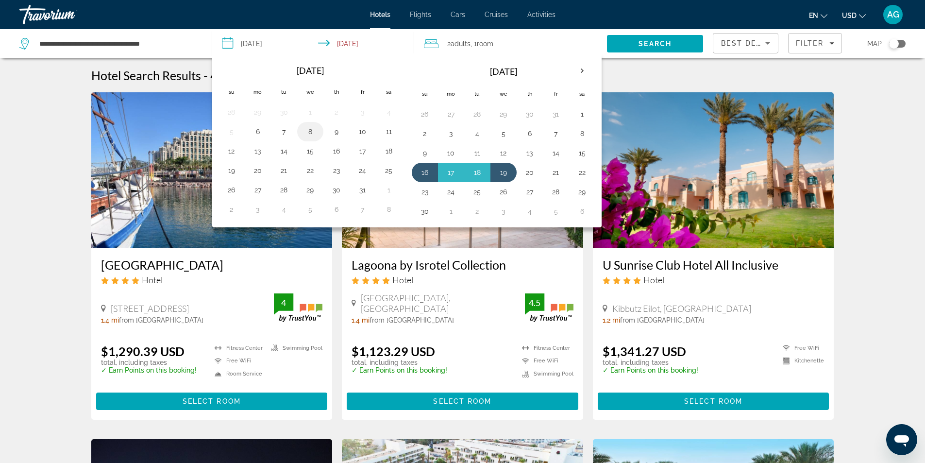
click at [309, 132] on button "8" at bounding box center [310, 132] width 16 height 14
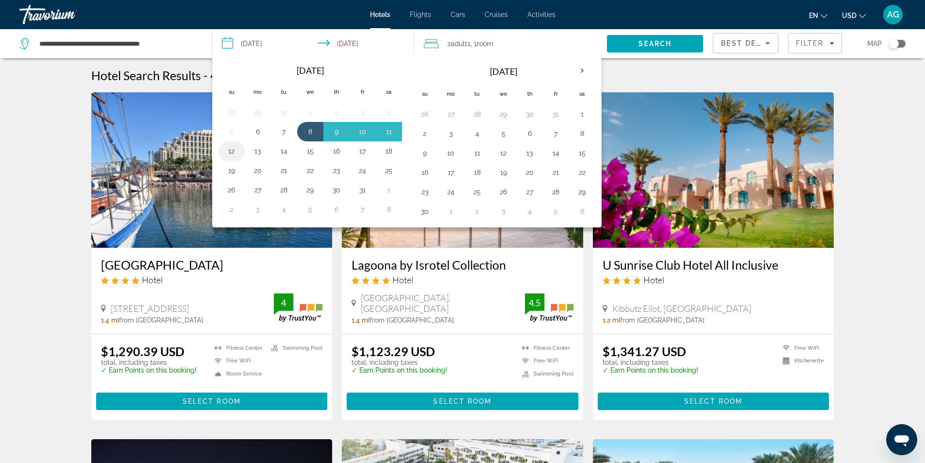
click at [236, 150] on button "12" at bounding box center [232, 151] width 16 height 14
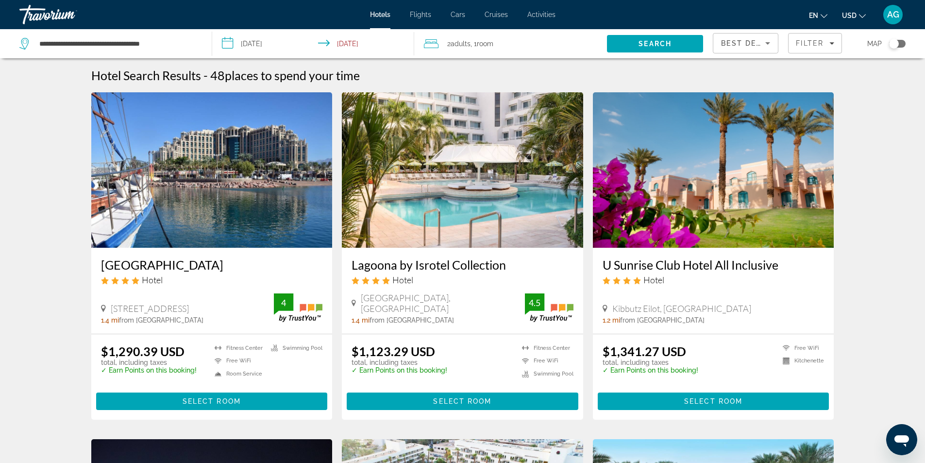
type input "**********"
click at [676, 44] on span "Search" at bounding box center [655, 43] width 96 height 23
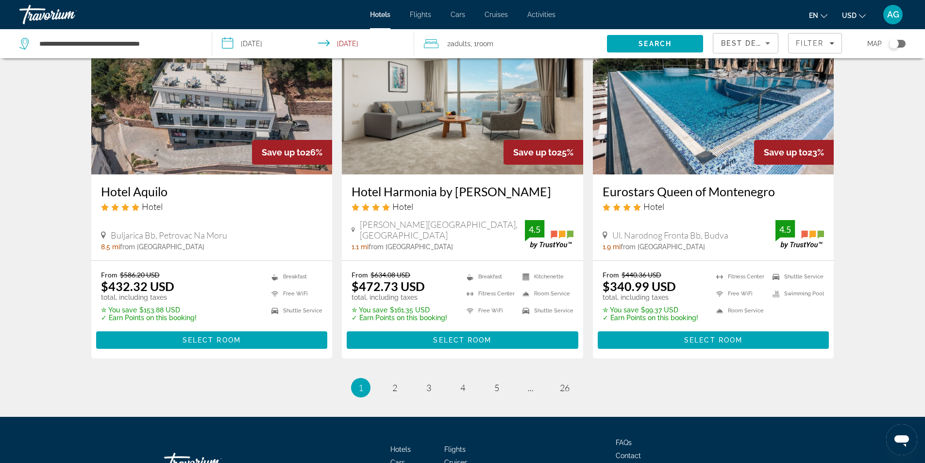
scroll to position [1165, 0]
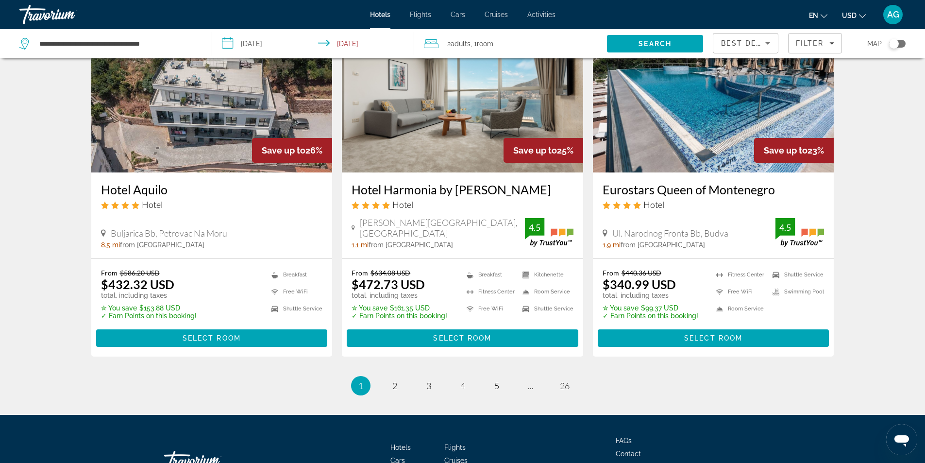
click at [670, 150] on img "Main content" at bounding box center [713, 94] width 241 height 155
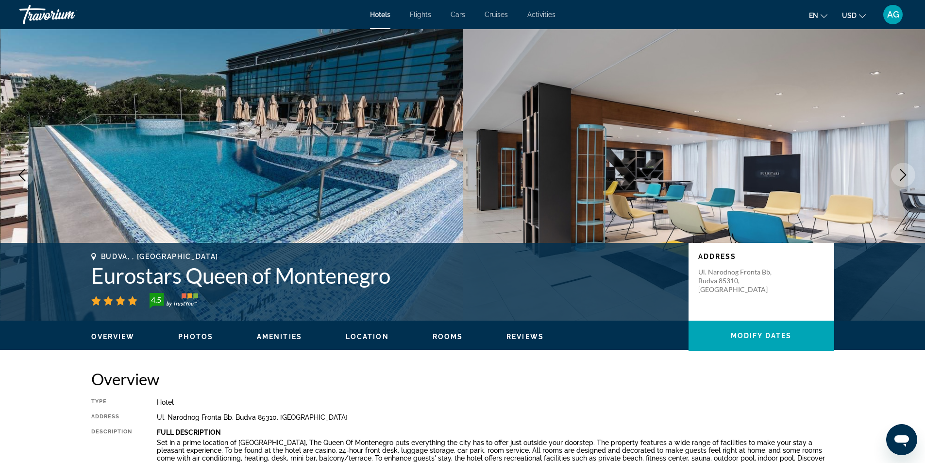
click at [901, 175] on icon "Next image" at bounding box center [903, 175] width 12 height 12
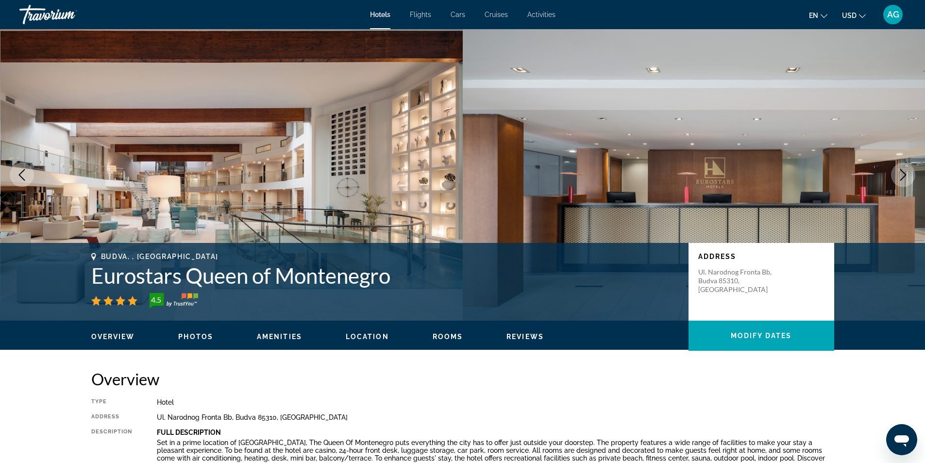
click at [901, 175] on icon "Next image" at bounding box center [903, 175] width 12 height 12
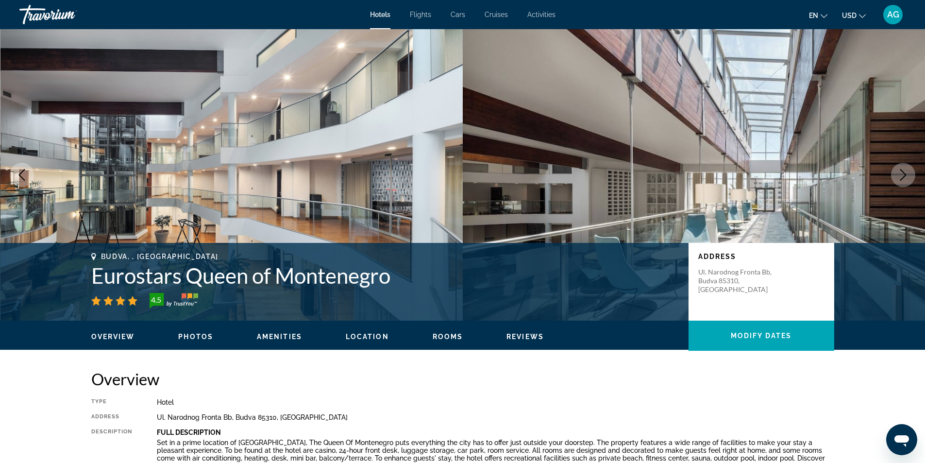
click at [901, 175] on icon "Next image" at bounding box center [903, 175] width 12 height 12
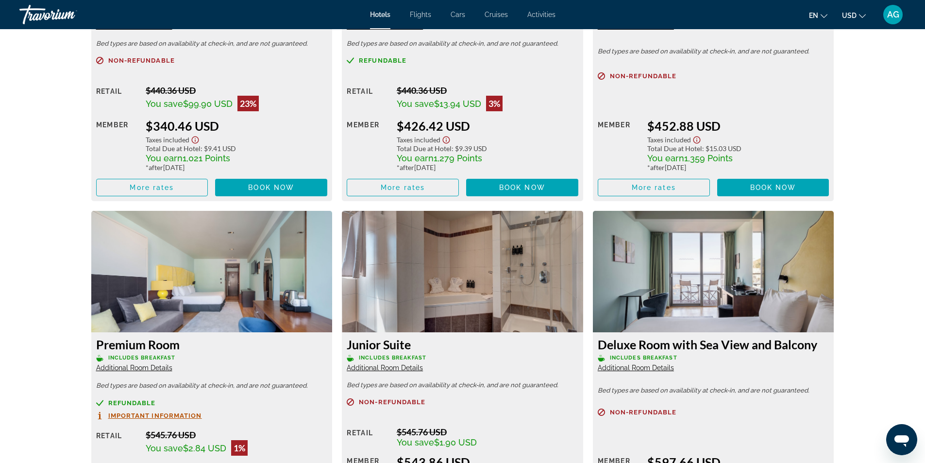
scroll to position [1262, 0]
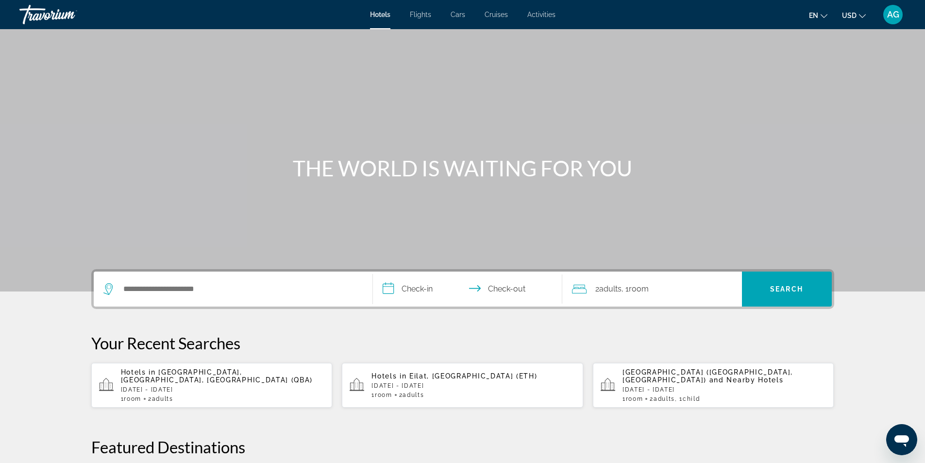
click at [465, 381] on div "Hotels in [GEOGRAPHIC_DATA], [GEOGRAPHIC_DATA] (ETH) [DATE] - [DATE] 1 Room roo…" at bounding box center [473, 385] width 204 height 26
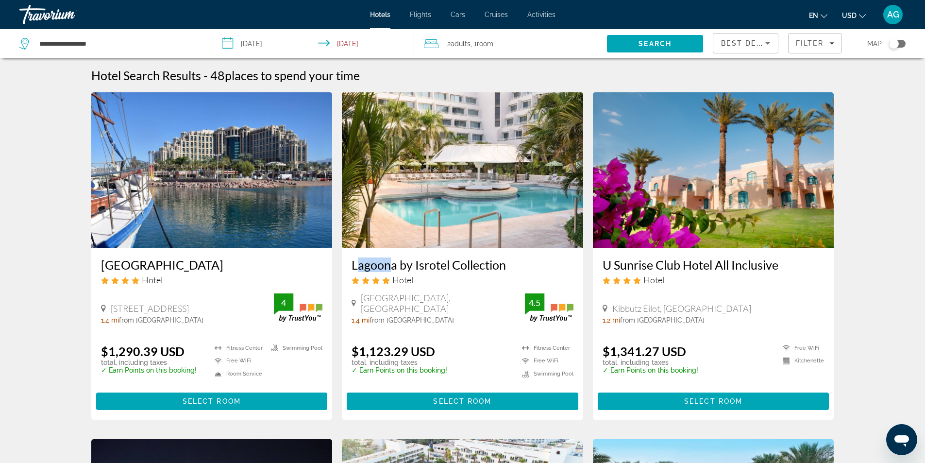
drag, startPoint x: 349, startPoint y: 266, endPoint x: 381, endPoint y: 270, distance: 31.3
click at [381, 270] on div "Lagoona by Isrotel Collection Hotel [GEOGRAPHIC_DATA], [GEOGRAPHIC_DATA] 1.4 mi…" at bounding box center [462, 291] width 241 height 86
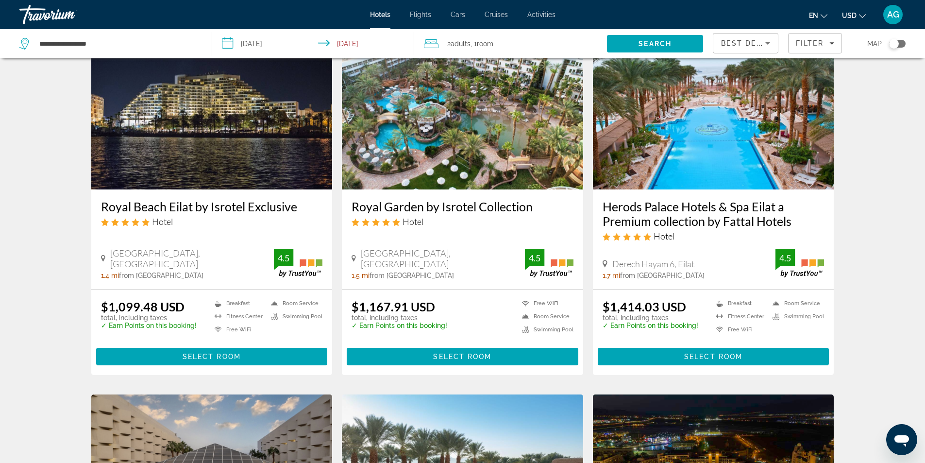
scroll to position [388, 0]
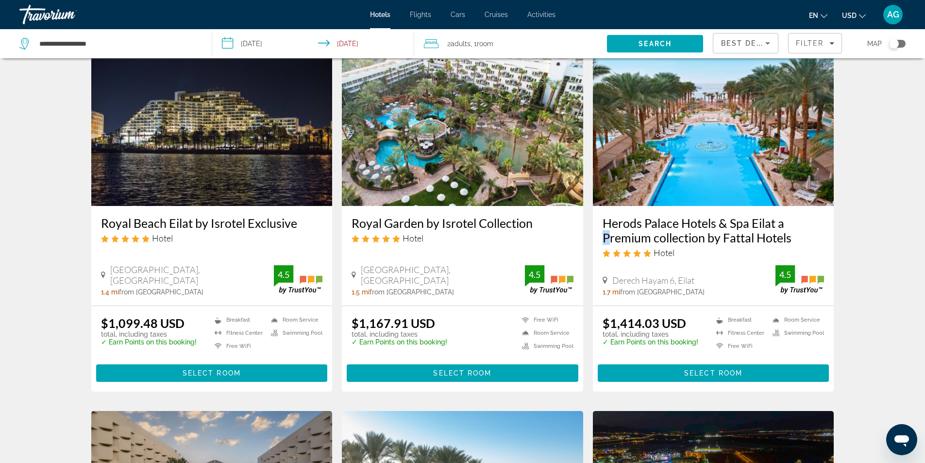
drag, startPoint x: 596, startPoint y: 235, endPoint x: 786, endPoint y: 225, distance: 190.6
click at [786, 225] on div "Herods Palace Hotels & Spa Eilat a Premium collection by Fattal Hotels Hotel [G…" at bounding box center [713, 256] width 241 height 100
click at [783, 222] on h3 "Herods Palace Hotels & Spa Eilat a Premium collection by Fattal Hotels" at bounding box center [713, 230] width 222 height 29
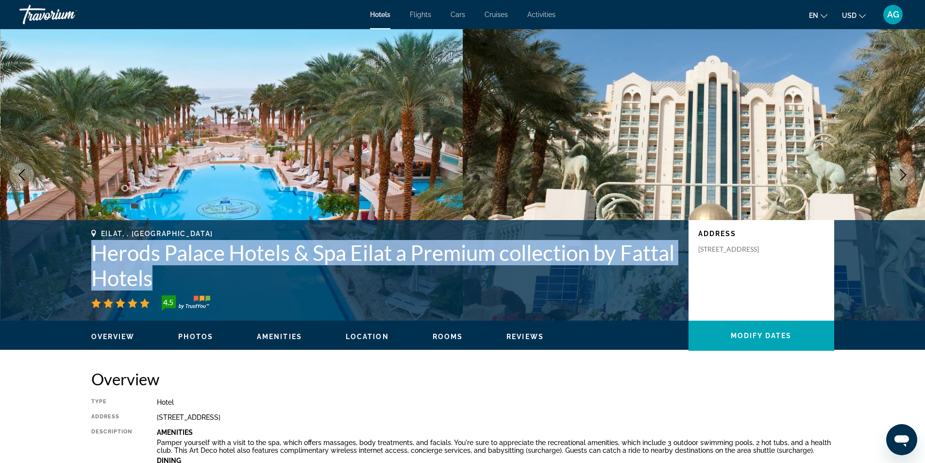
drag, startPoint x: 212, startPoint y: 281, endPoint x: 93, endPoint y: 259, distance: 121.4
click at [93, 259] on h1 "Herods Palace Hotels & Spa Eilat a Premium collection by Fattal Hotels" at bounding box center [384, 265] width 587 height 50
copy h1 "Herods Palace Hotels & Spa Eilat a Premium collection by Fattal Hotels"
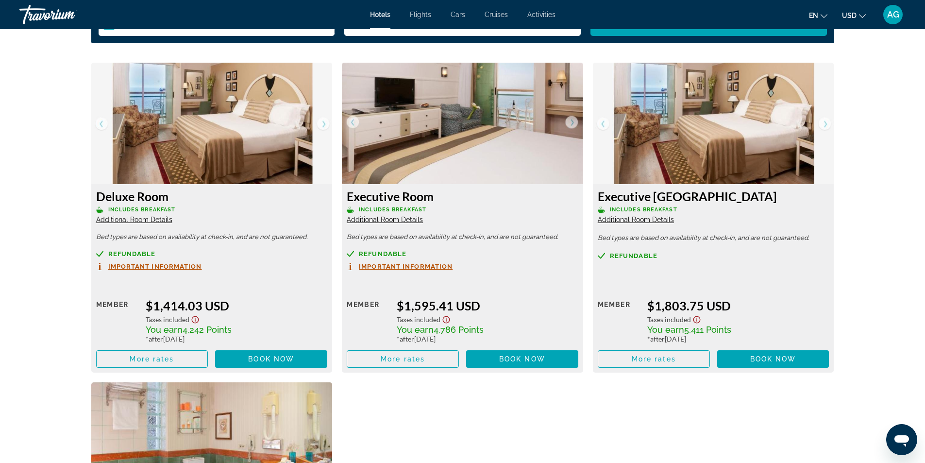
scroll to position [1311, 0]
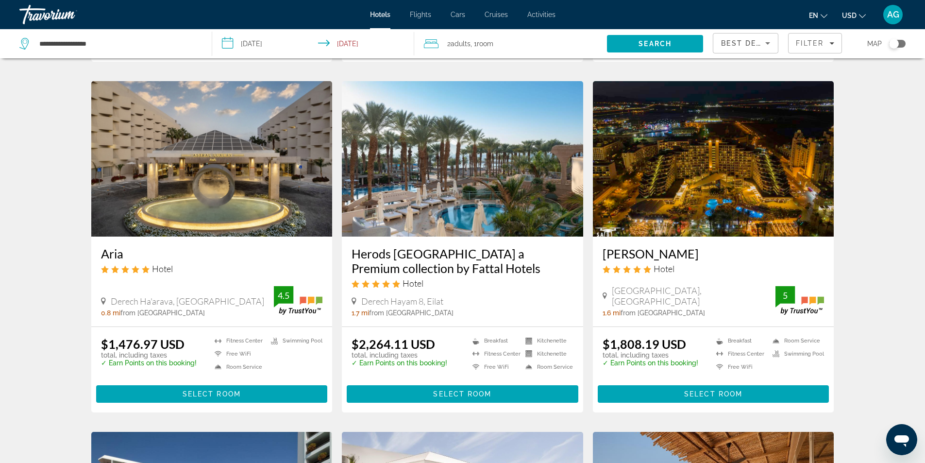
scroll to position [777, 0]
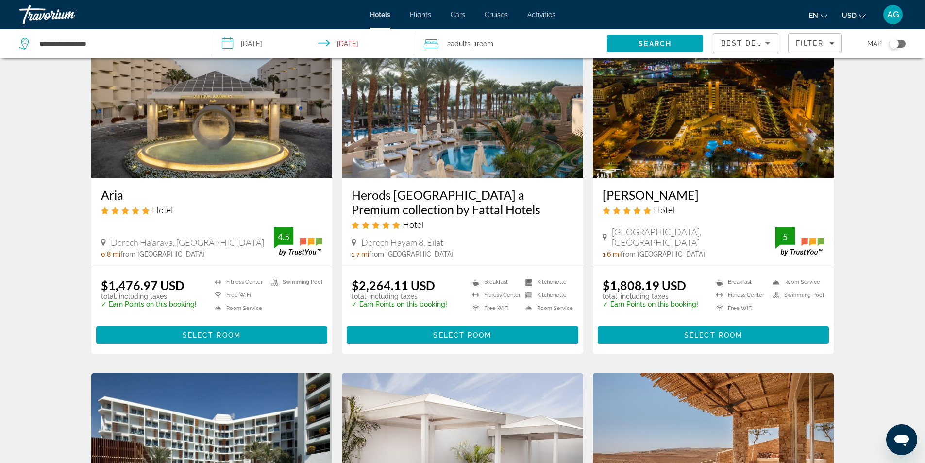
drag, startPoint x: 96, startPoint y: 197, endPoint x: 125, endPoint y: 198, distance: 29.6
click at [125, 198] on div "Aria Hotel Derech Ha'arava, [GEOGRAPHIC_DATA] 0.8 mi from [GEOGRAPHIC_DATA] fro…" at bounding box center [211, 223] width 241 height 90
copy h3 "Aria"
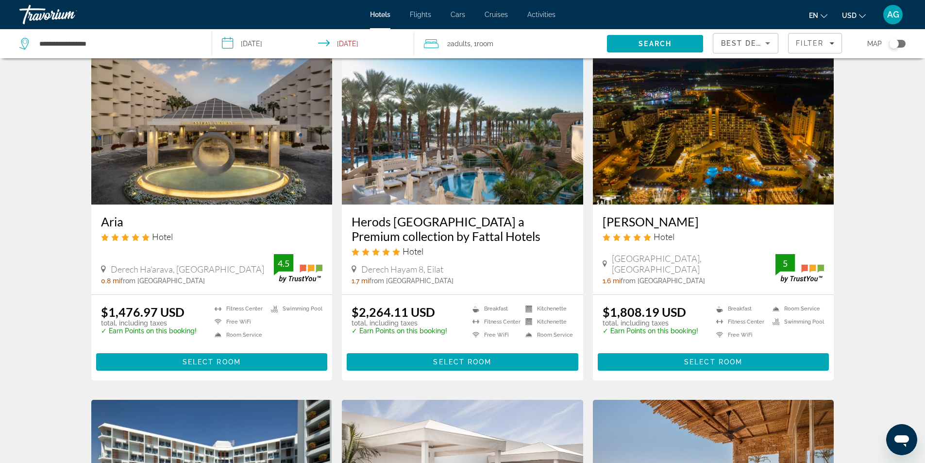
scroll to position [728, 0]
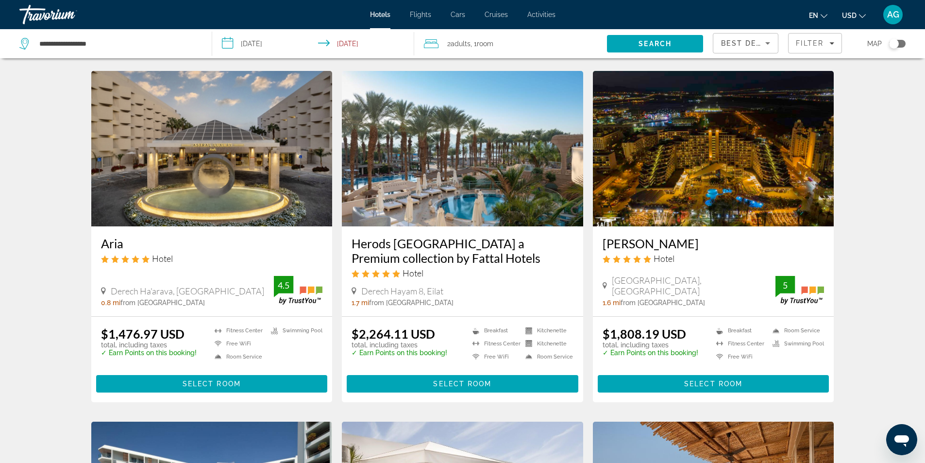
click at [206, 254] on div "Hotel" at bounding box center [212, 258] width 222 height 11
drag, startPoint x: 599, startPoint y: 241, endPoint x: 657, endPoint y: 241, distance: 57.8
click at [657, 241] on div "[PERSON_NAME] Hotel [GEOGRAPHIC_DATA], [GEOGRAPHIC_DATA] 1.6 mi from [GEOGRAPHI…" at bounding box center [713, 271] width 241 height 90
copy h3 "[PERSON_NAME]"
click at [639, 197] on img "Main content" at bounding box center [713, 148] width 241 height 155
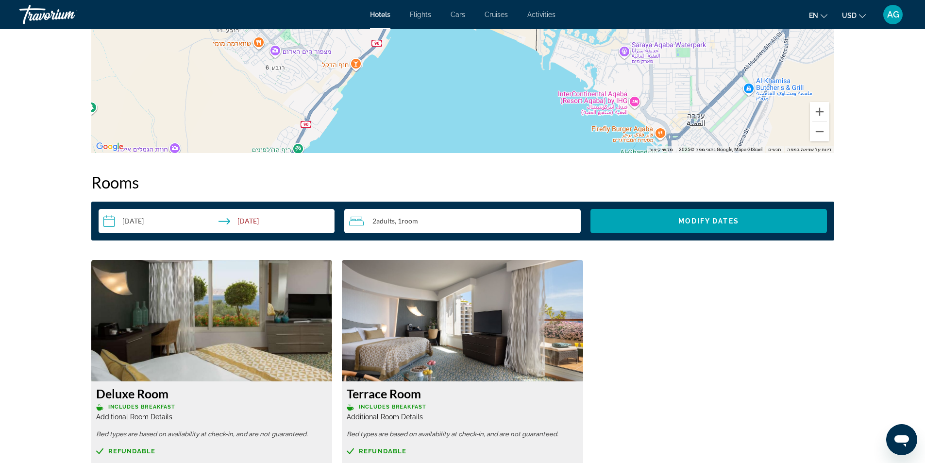
scroll to position [1068, 0]
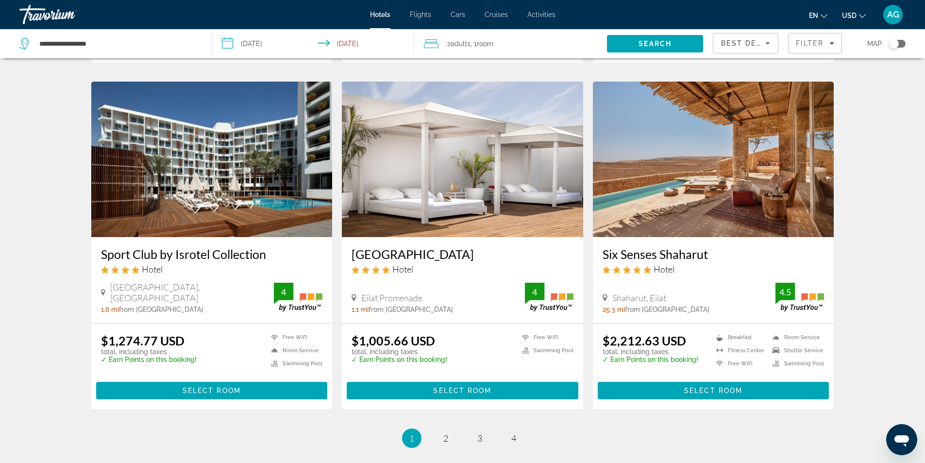
scroll to position [1190, 0]
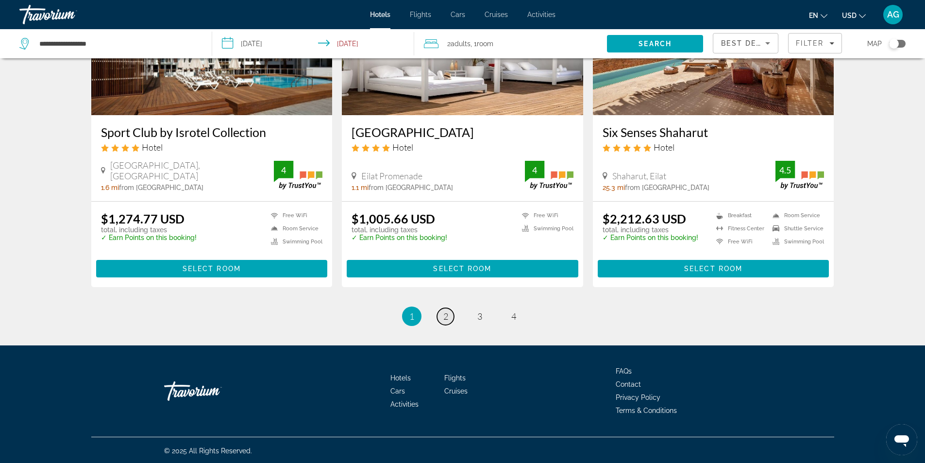
click at [448, 314] on link "page 2" at bounding box center [445, 316] width 17 height 17
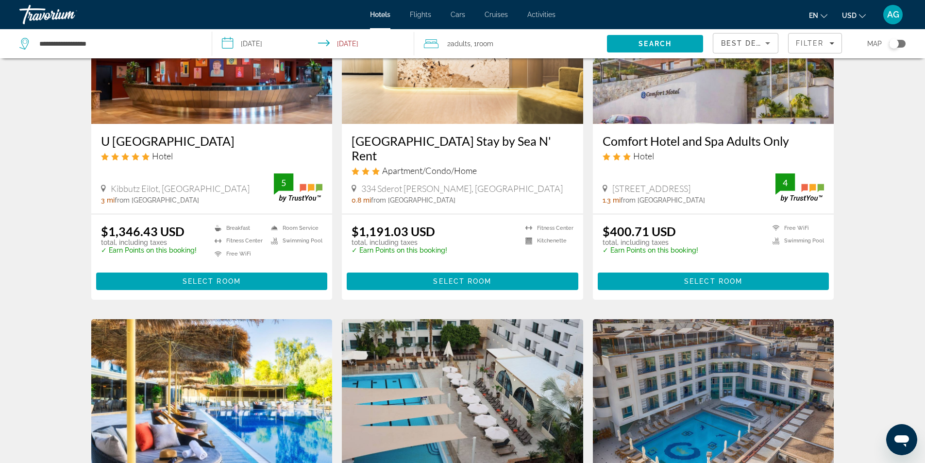
scroll to position [49, 0]
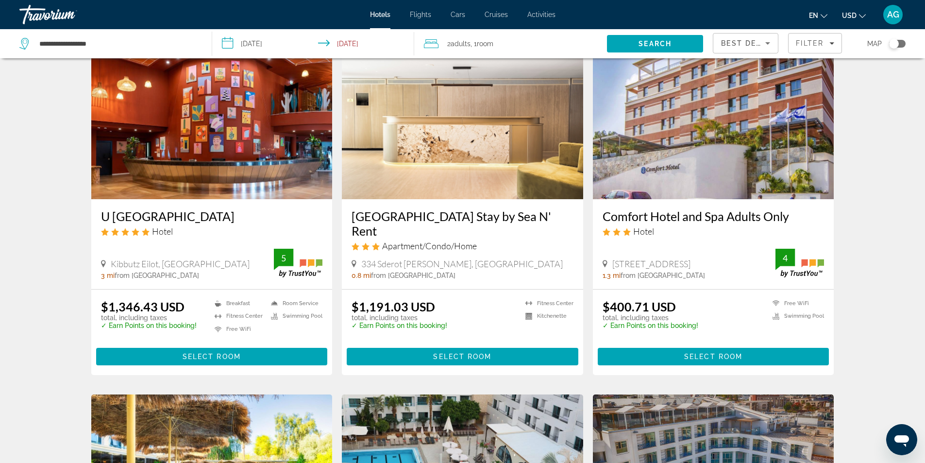
drag, startPoint x: 345, startPoint y: 219, endPoint x: 563, endPoint y: 218, distance: 218.0
click at [563, 218] on div "[GEOGRAPHIC_DATA] Stay by Sea N' Rent Apartment/Condo/Home [GEOGRAPHIC_DATA][PE…" at bounding box center [462, 244] width 241 height 90
copy h3 "[GEOGRAPHIC_DATA] Stay by Sea N' Rent"
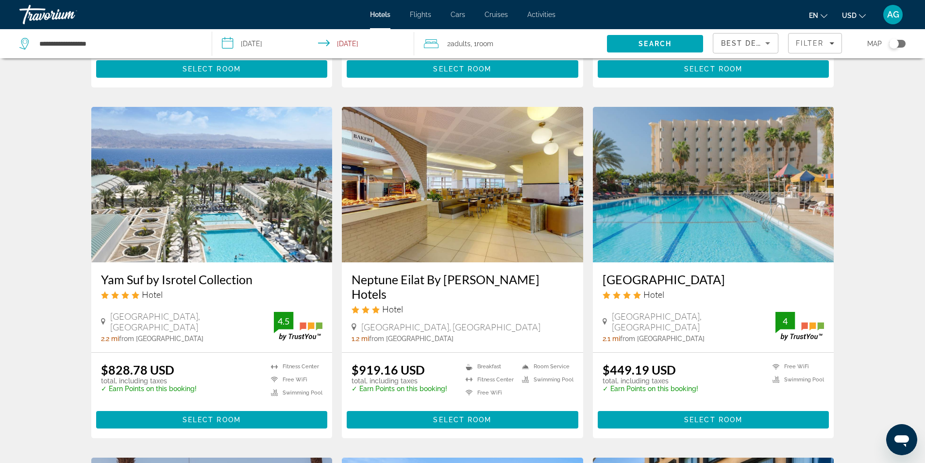
scroll to position [680, 0]
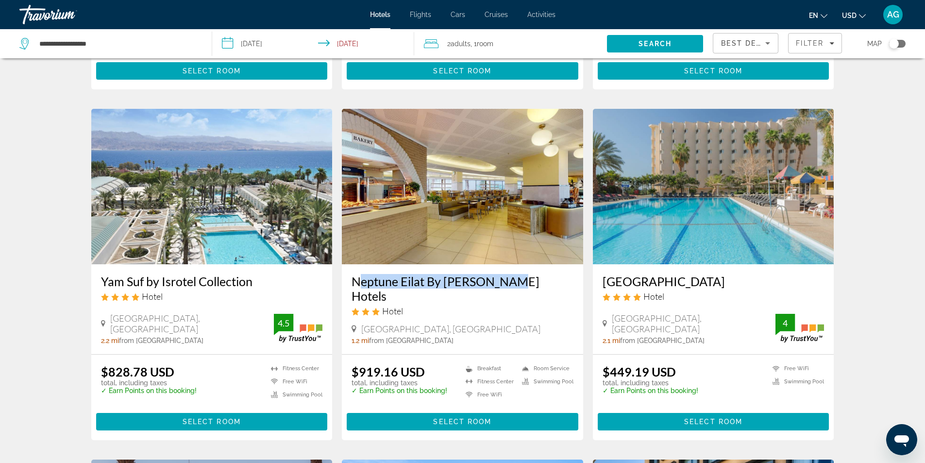
drag, startPoint x: 347, startPoint y: 283, endPoint x: 510, endPoint y: 283, distance: 162.6
click at [510, 283] on div "Neptune Eilat By [PERSON_NAME] Hotels Hotel [GEOGRAPHIC_DATA], [GEOGRAPHIC_DATA…" at bounding box center [462, 309] width 241 height 90
copy h3 "Neptune Eilat By [PERSON_NAME] Hotels"
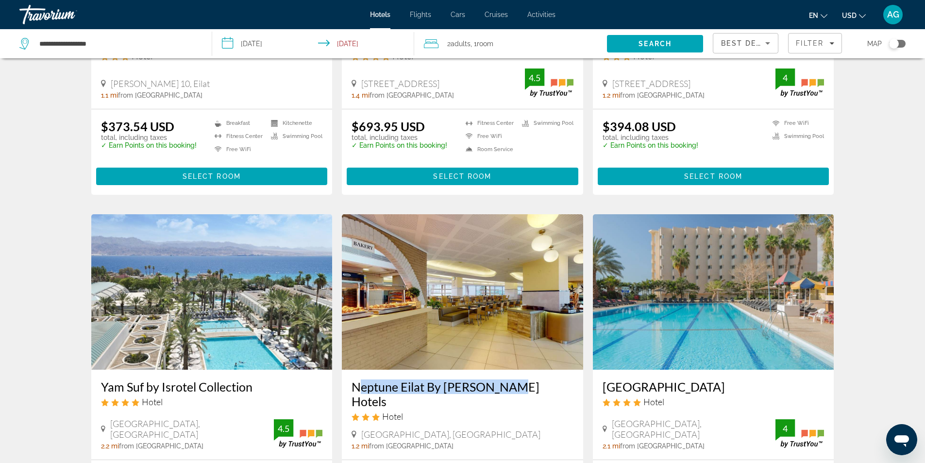
scroll to position [582, 0]
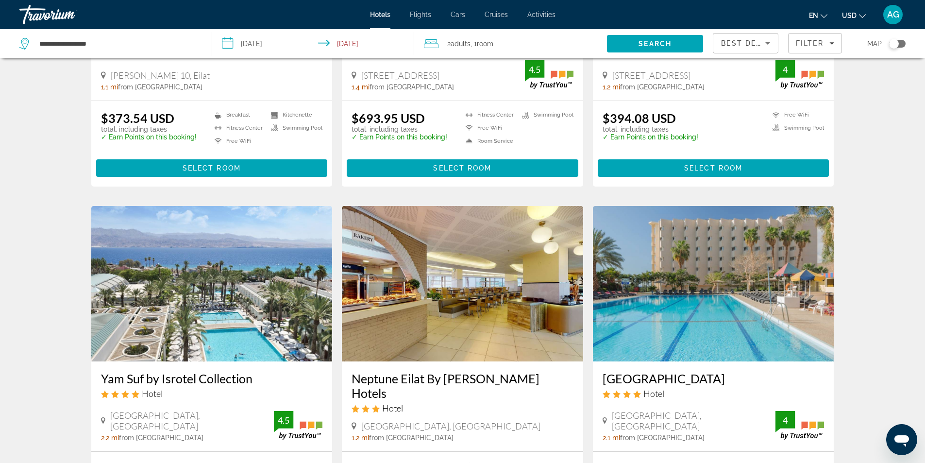
click at [21, 346] on div "Hotel Search Results - 48 places to spend your time U [GEOGRAPHIC_DATA] Hotel […" at bounding box center [462, 203] width 925 height 1437
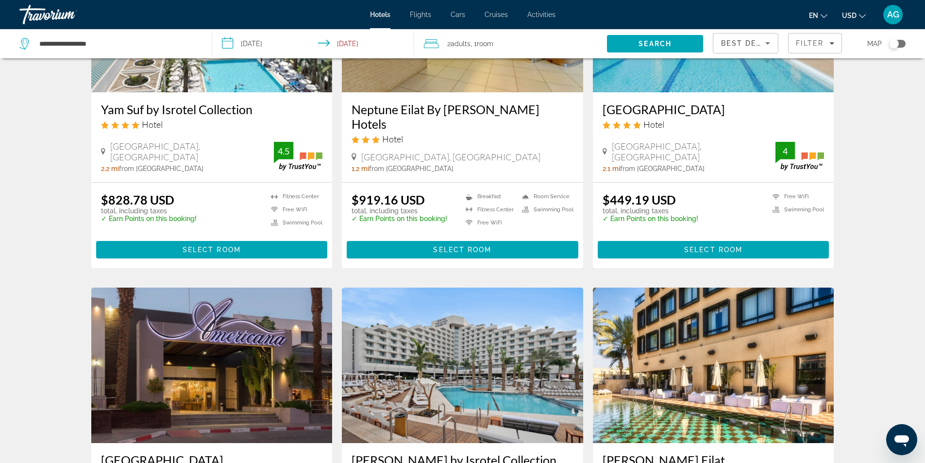
scroll to position [1019, 0]
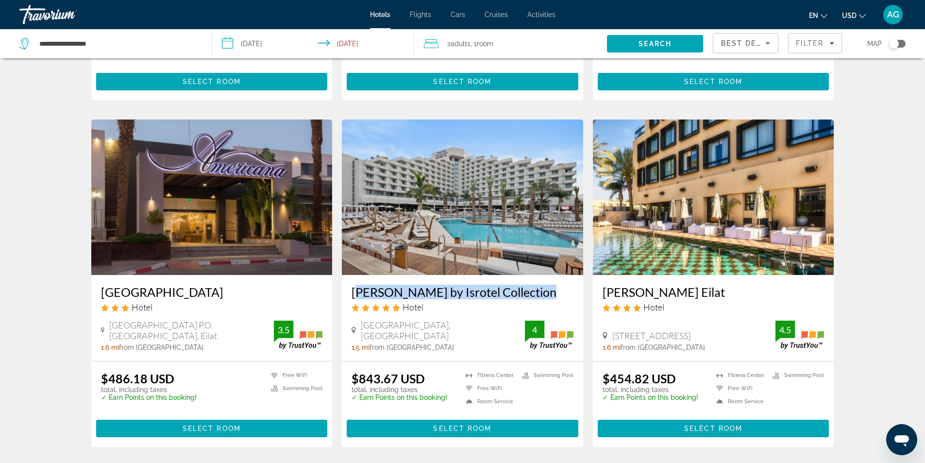
drag, startPoint x: 349, startPoint y: 286, endPoint x: 540, endPoint y: 284, distance: 190.3
click at [540, 284] on div "[PERSON_NAME] by Isrotel Collection Hotel [GEOGRAPHIC_DATA], [GEOGRAPHIC_DATA] …" at bounding box center [462, 318] width 241 height 86
copy h3 "[PERSON_NAME] by Isrotel Collection"
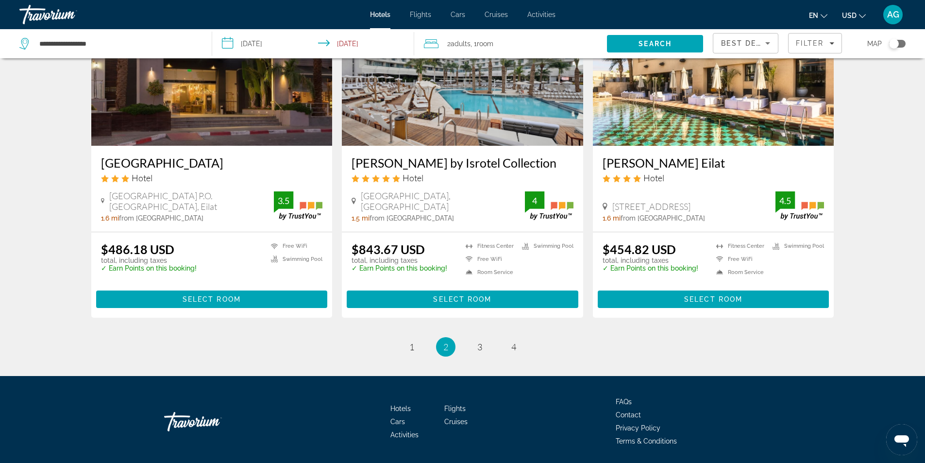
scroll to position [1165, 0]
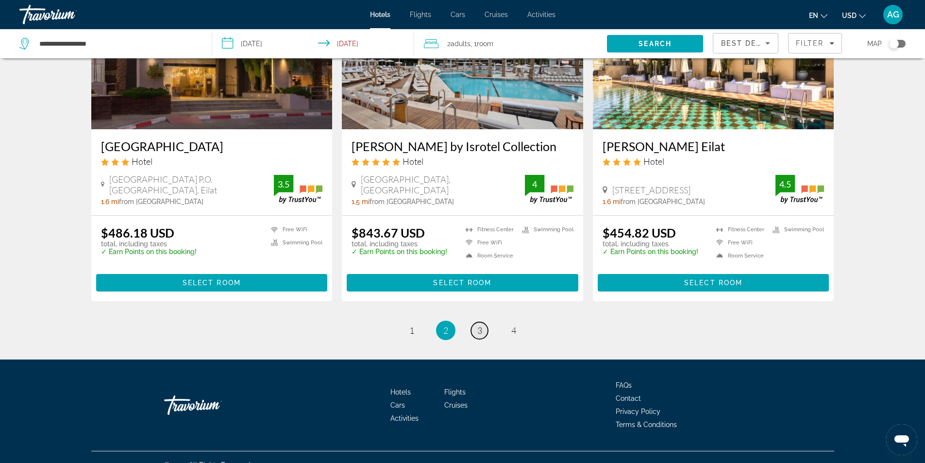
click at [481, 325] on span "3" at bounding box center [479, 330] width 5 height 11
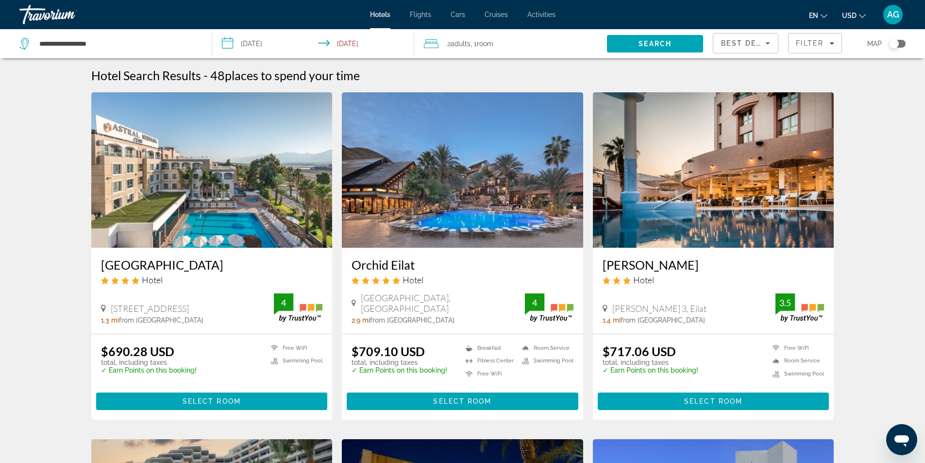
drag, startPoint x: 346, startPoint y: 266, endPoint x: 422, endPoint y: 266, distance: 76.2
click at [422, 266] on div "Orchid Eilat Hotel [GEOGRAPHIC_DATA], [GEOGRAPHIC_DATA] 2.9 mi from [GEOGRAPHIC…" at bounding box center [462, 291] width 241 height 86
copy h3 "Orchid Eilat"
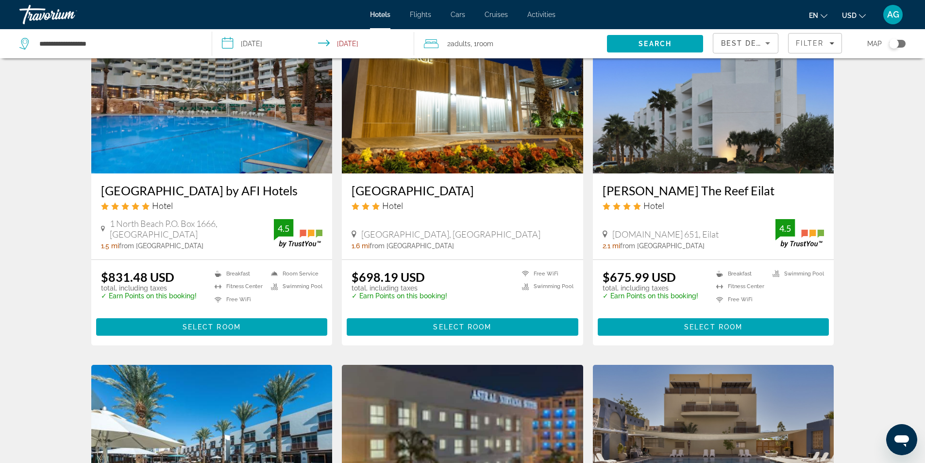
scroll to position [437, 0]
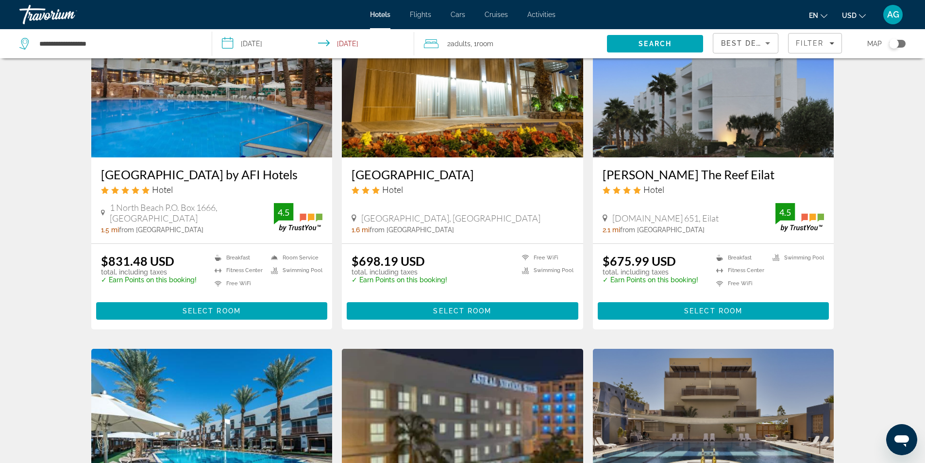
drag, startPoint x: 597, startPoint y: 176, endPoint x: 781, endPoint y: 176, distance: 184.0
click at [781, 176] on div "[PERSON_NAME] The Reef Eilat Hotel [DOMAIN_NAME] 651, Eilat 2.1 mi from [GEOGRA…" at bounding box center [713, 200] width 241 height 86
copy h3 "[PERSON_NAME] The Reef Eilat"
drag, startPoint x: 98, startPoint y: 175, endPoint x: 259, endPoint y: 175, distance: 161.2
click at [259, 175] on div "[GEOGRAPHIC_DATA] by AFI Hotels Hotel [STREET_ADDRESS] P.O. [GEOGRAPHIC_DATA], …" at bounding box center [211, 200] width 241 height 86
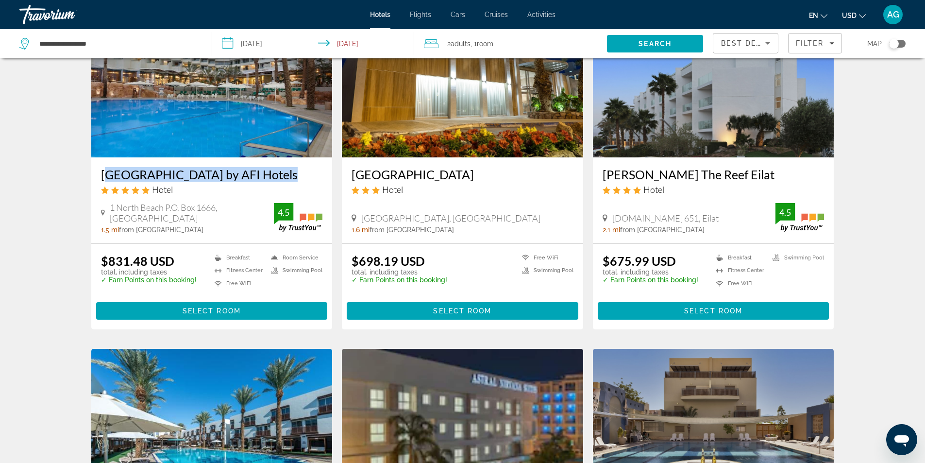
copy h3 "[GEOGRAPHIC_DATA] by AFI Hotels"
